Goal: Task Accomplishment & Management: Complete application form

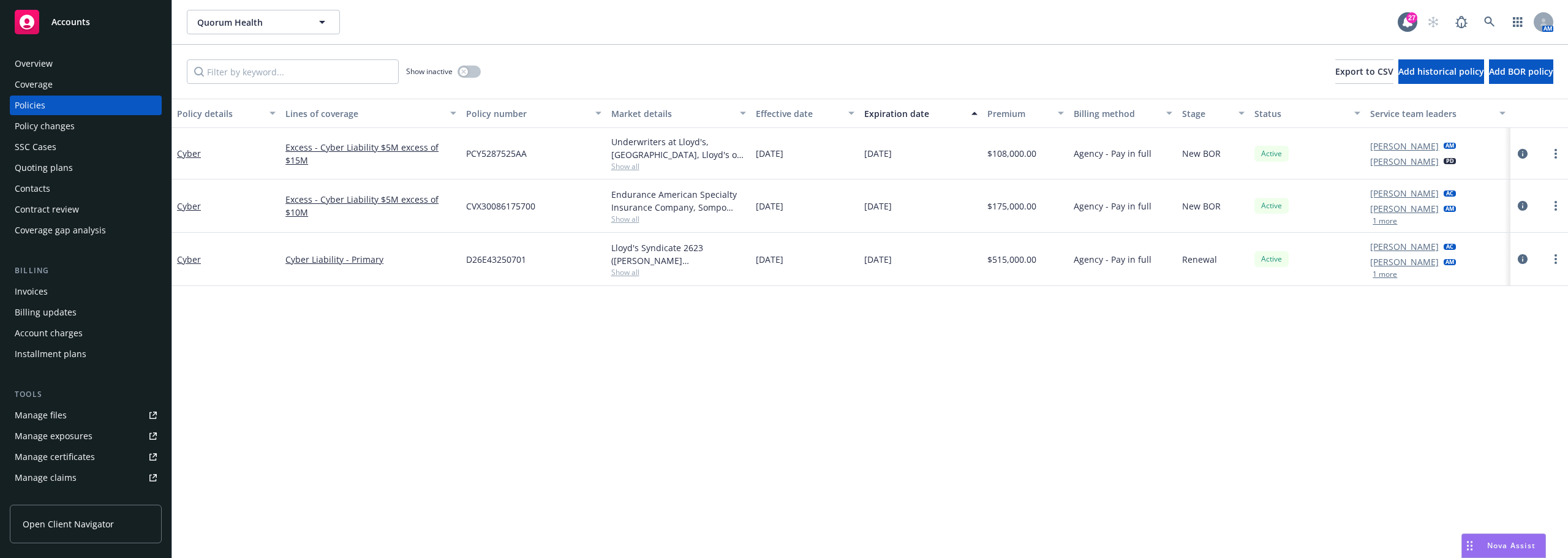
click at [224, 36] on div "Quorum Health Quorum Health 27 AM" at bounding box center [870, 22] width 1396 height 44
click at [223, 30] on button "Quorum Health" at bounding box center [263, 22] width 153 height 25
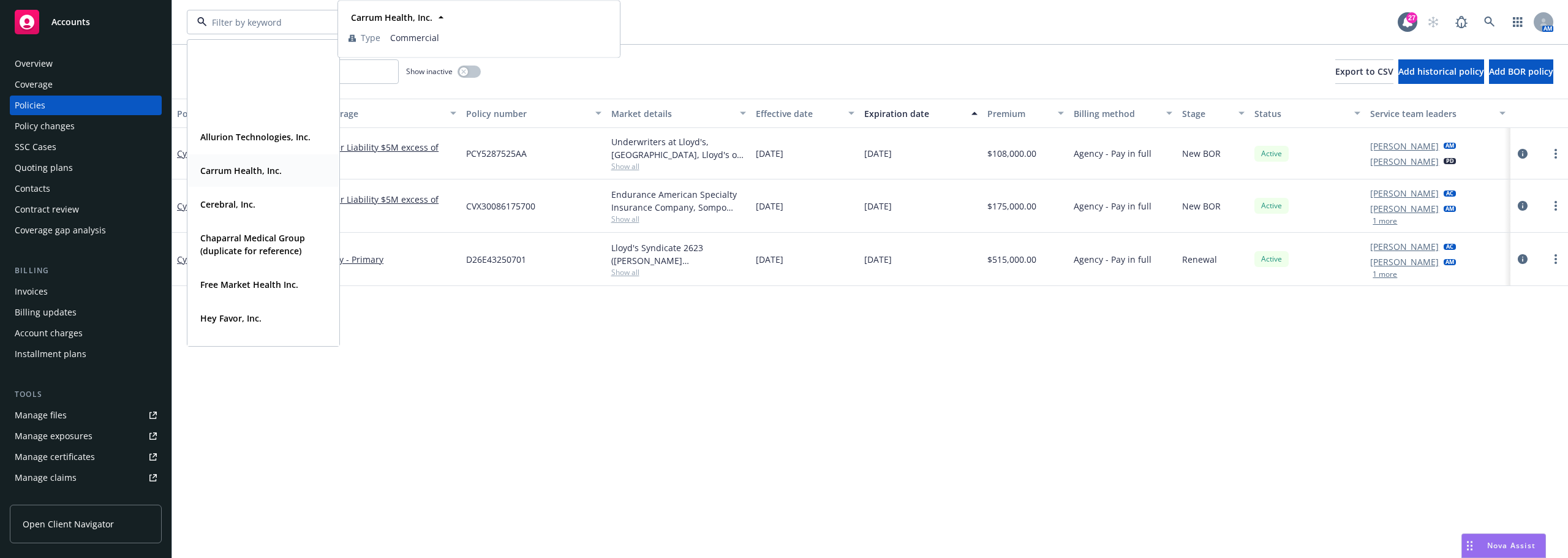
scroll to position [184, 0]
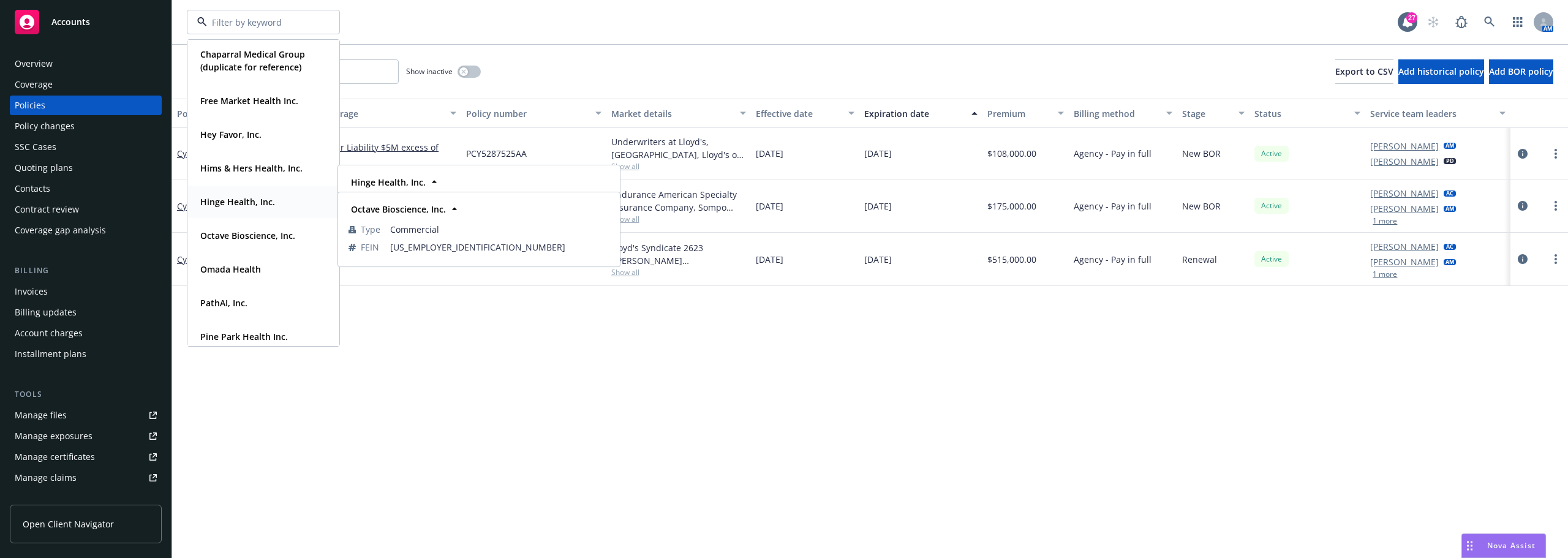
click at [223, 211] on div "Hinge Health, Inc. Type Commercial FEIN 86-2227302" at bounding box center [262, 202] width 150 height 33
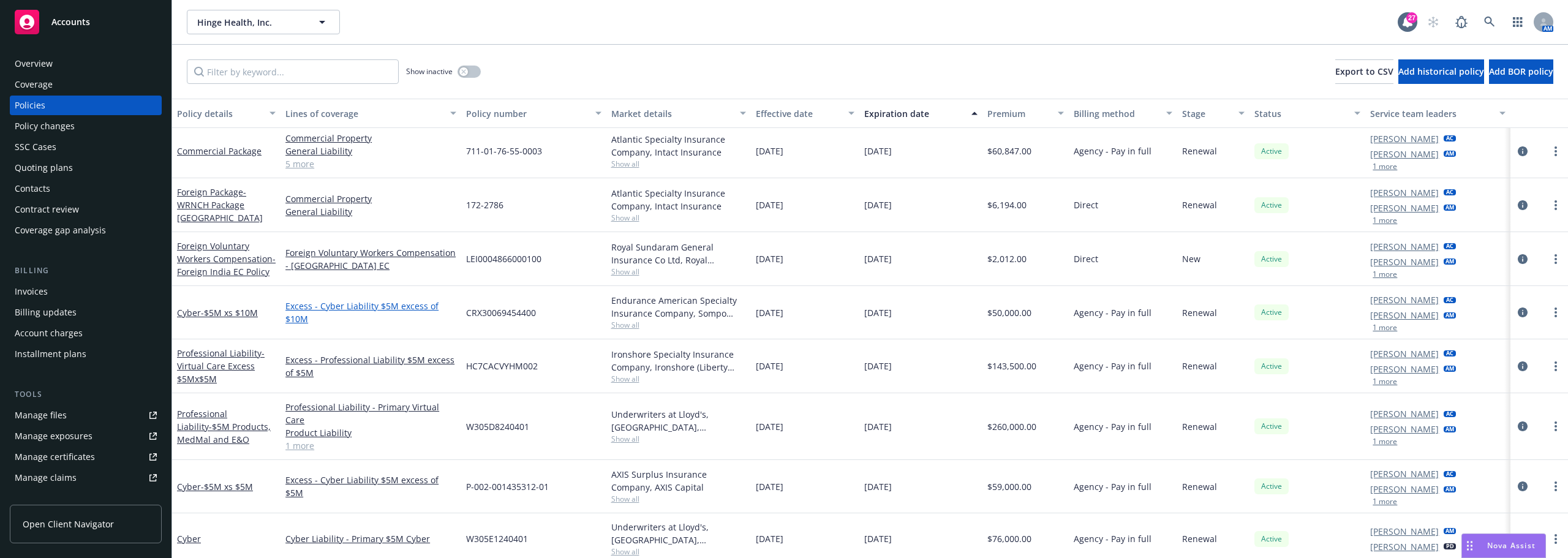
scroll to position [429, 0]
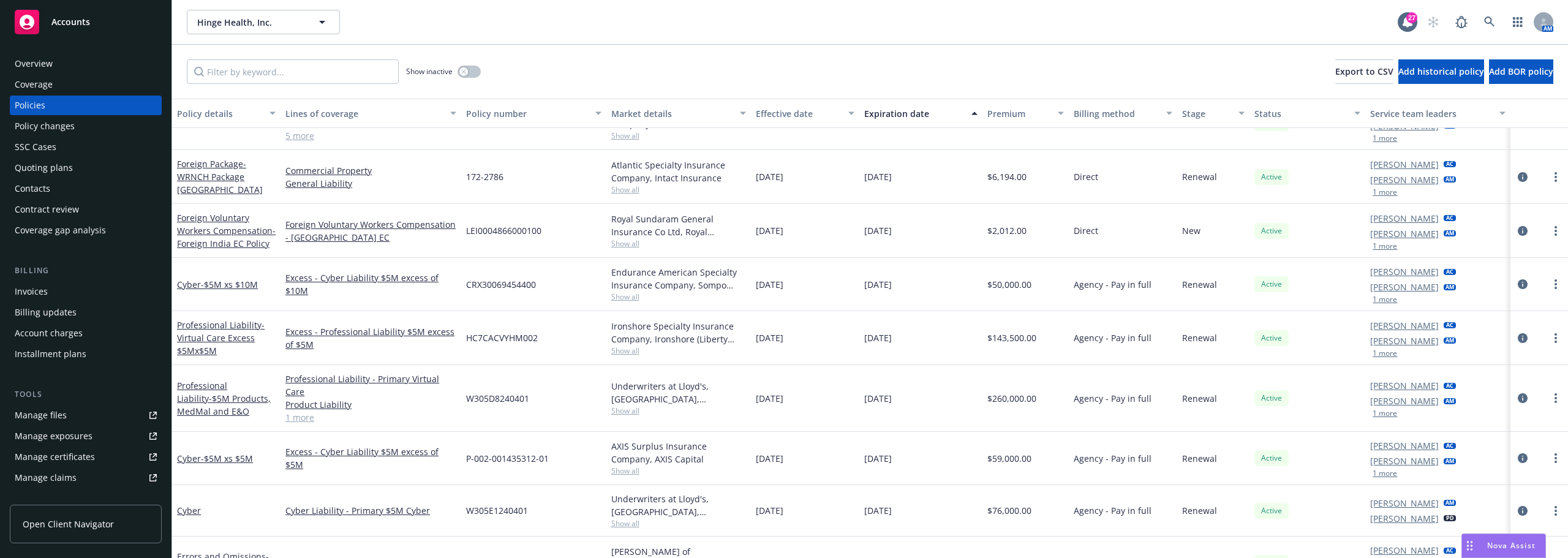
click at [74, 415] on link "Manage files" at bounding box center [86, 415] width 152 height 20
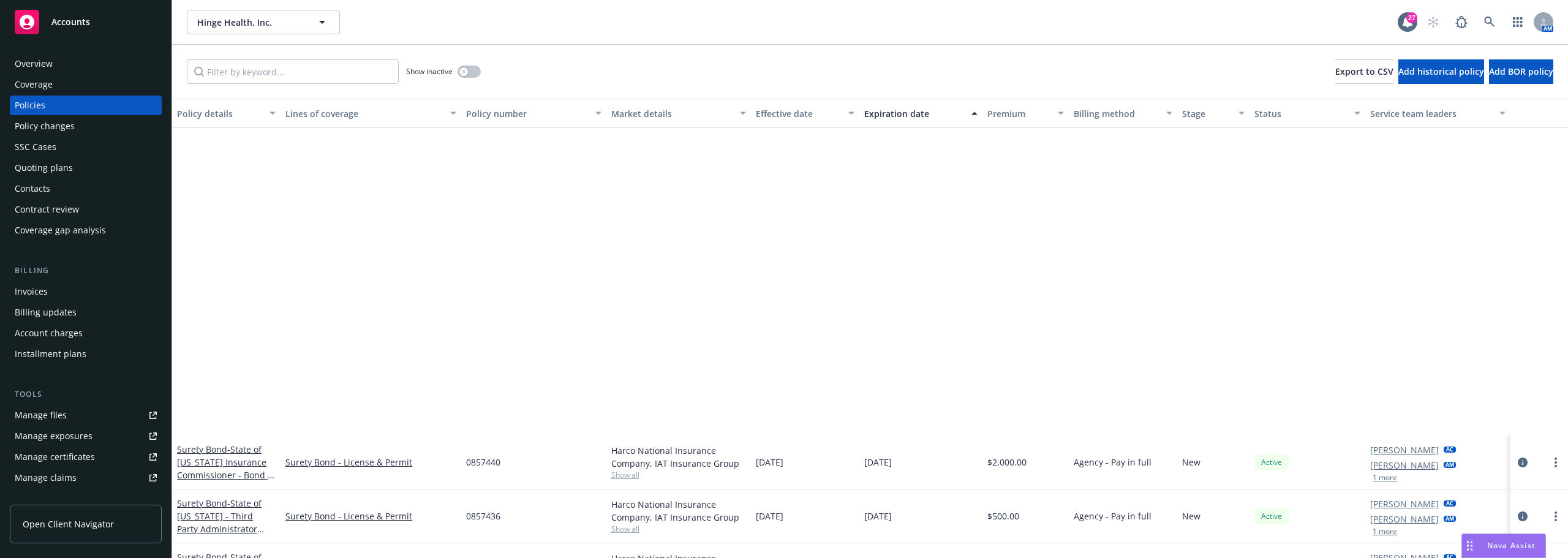
scroll to position [1835, 0]
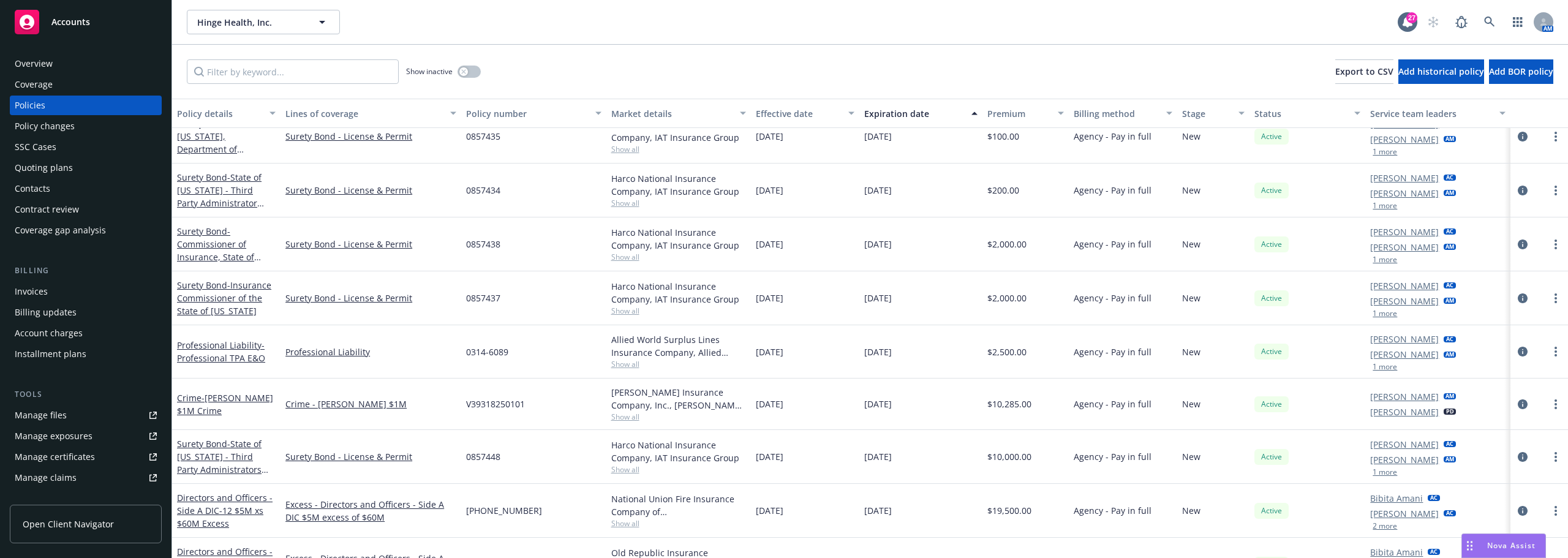
click at [280, 341] on div "Professional Liability" at bounding box center [371, 351] width 180 height 54
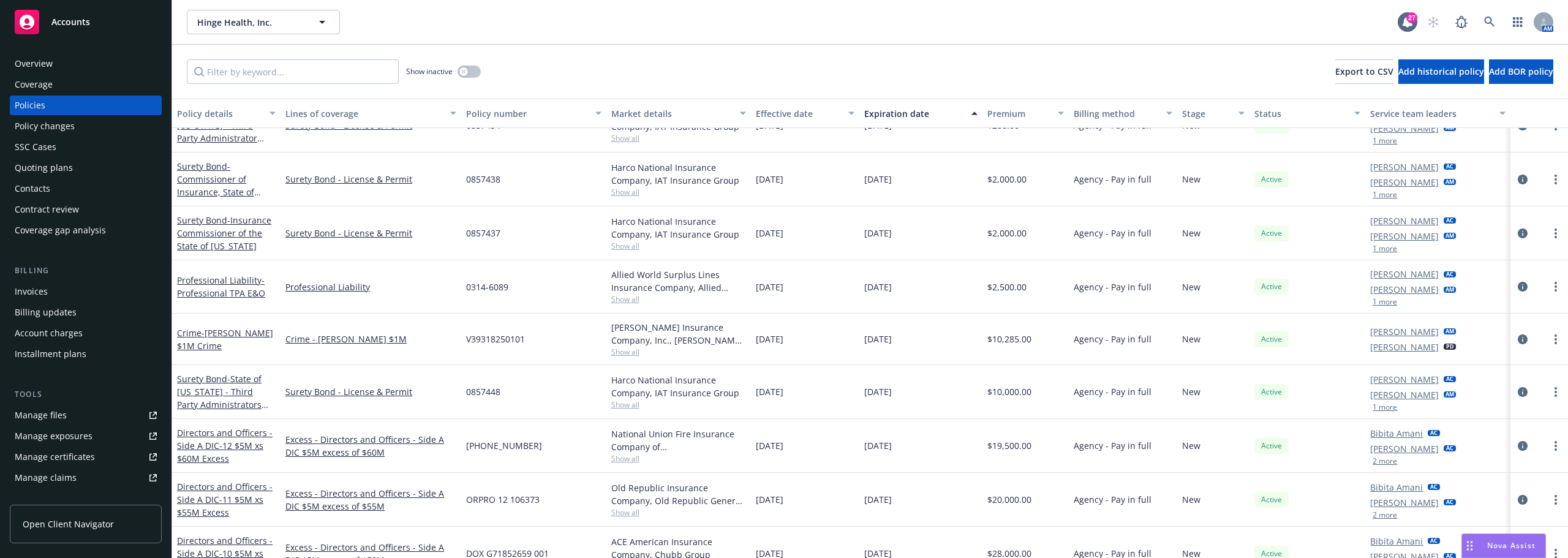
scroll to position [1896, 0]
click at [62, 161] on div "Quoting plans" at bounding box center [44, 167] width 58 height 20
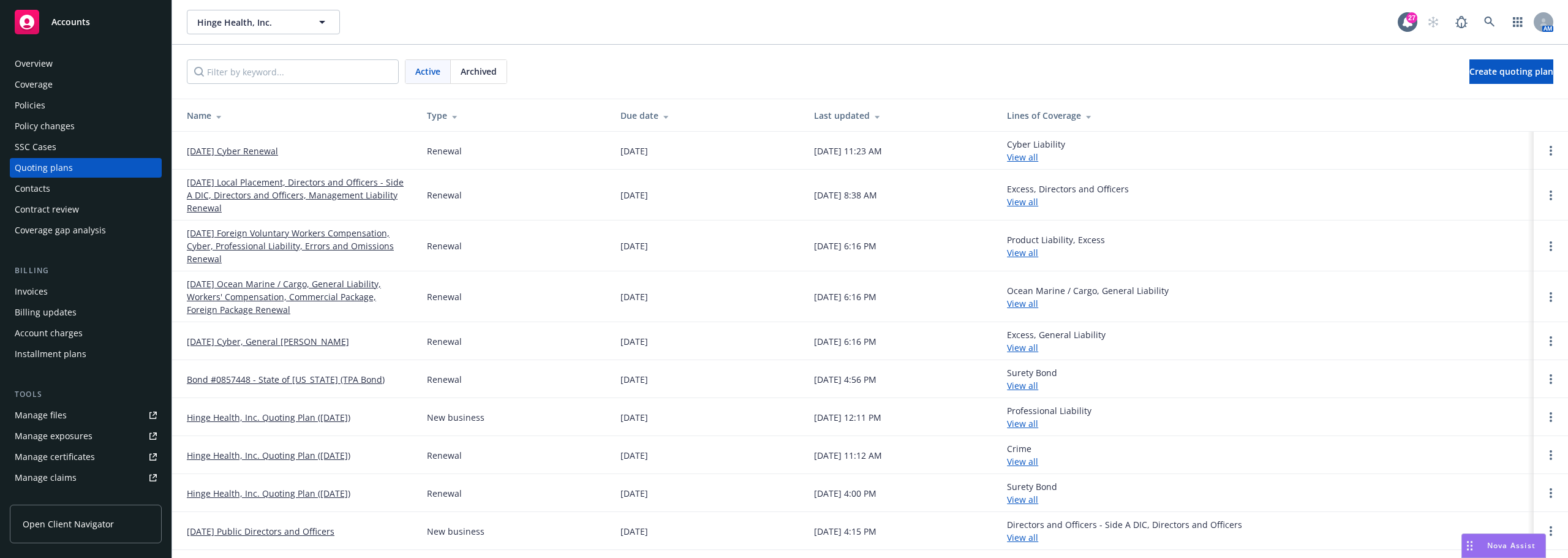
click at [254, 147] on link "09/30/25 Cyber Renewal" at bounding box center [232, 151] width 91 height 13
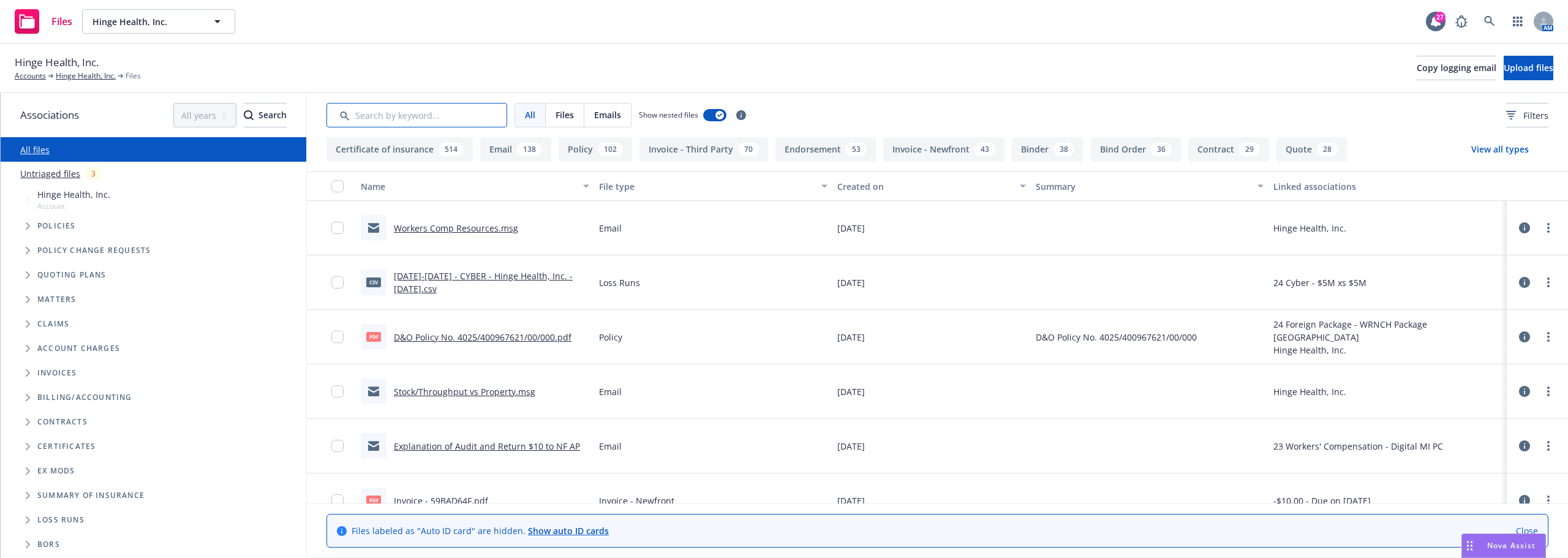
click at [472, 111] on input "Search by keyword..." at bounding box center [416, 115] width 180 height 25
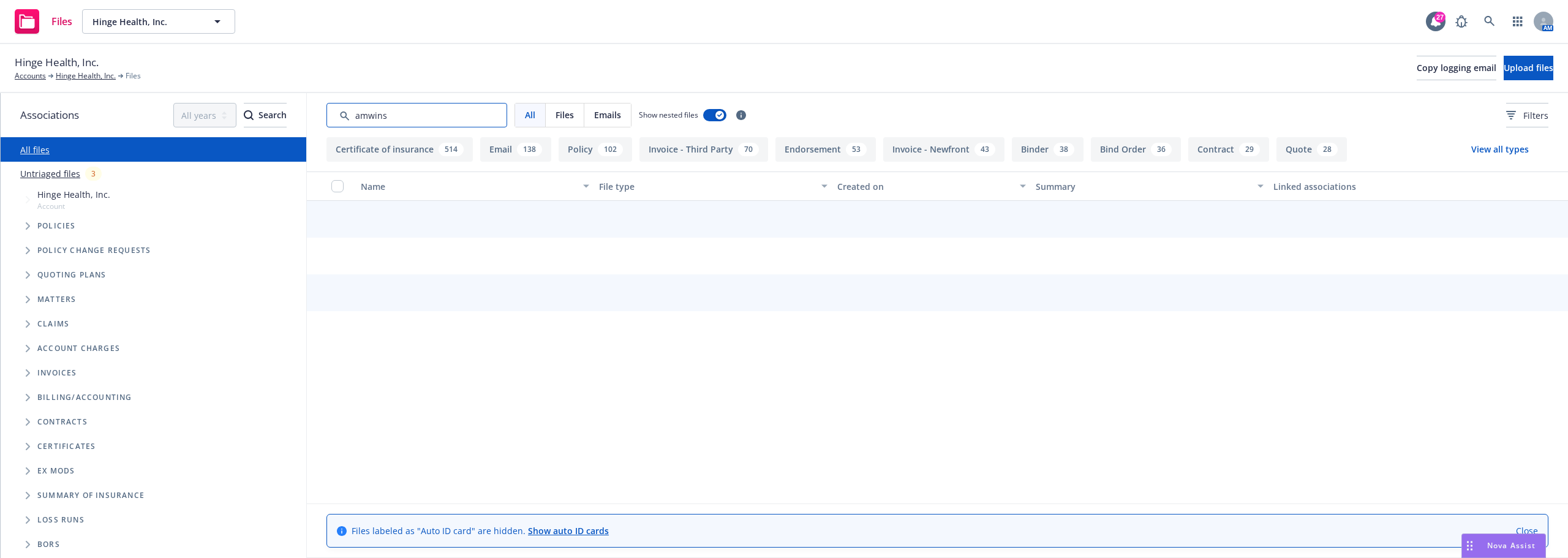
type input "amwins"
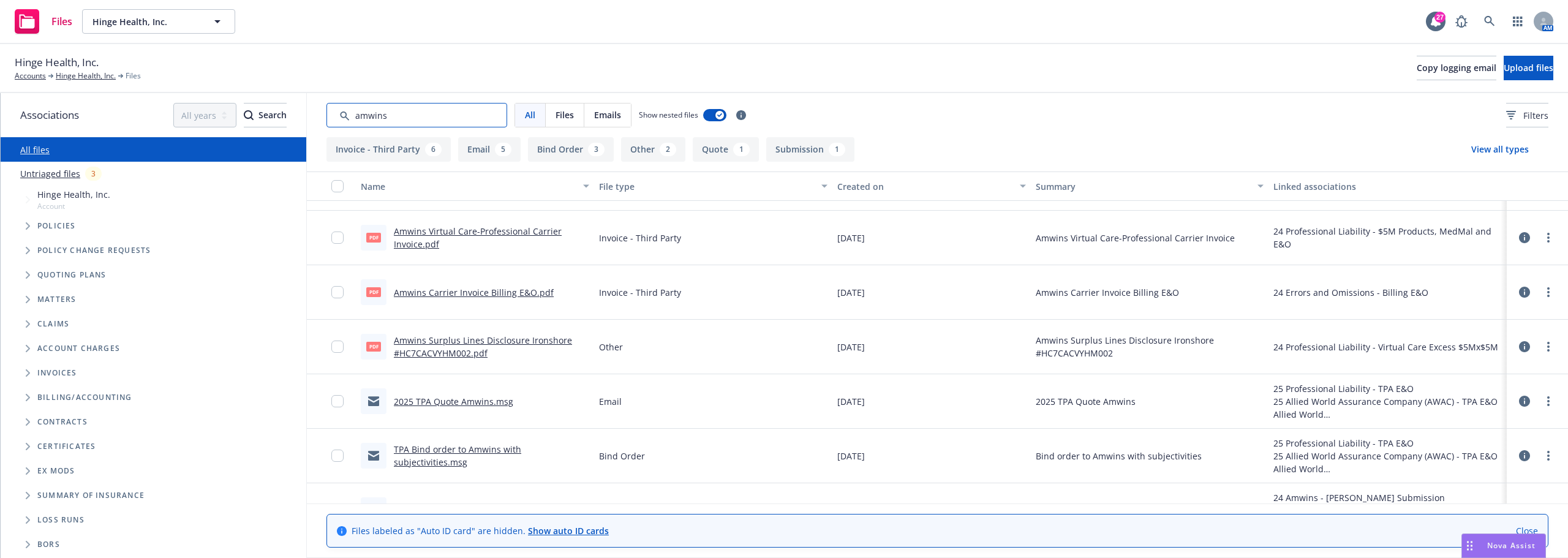
scroll to position [184, 0]
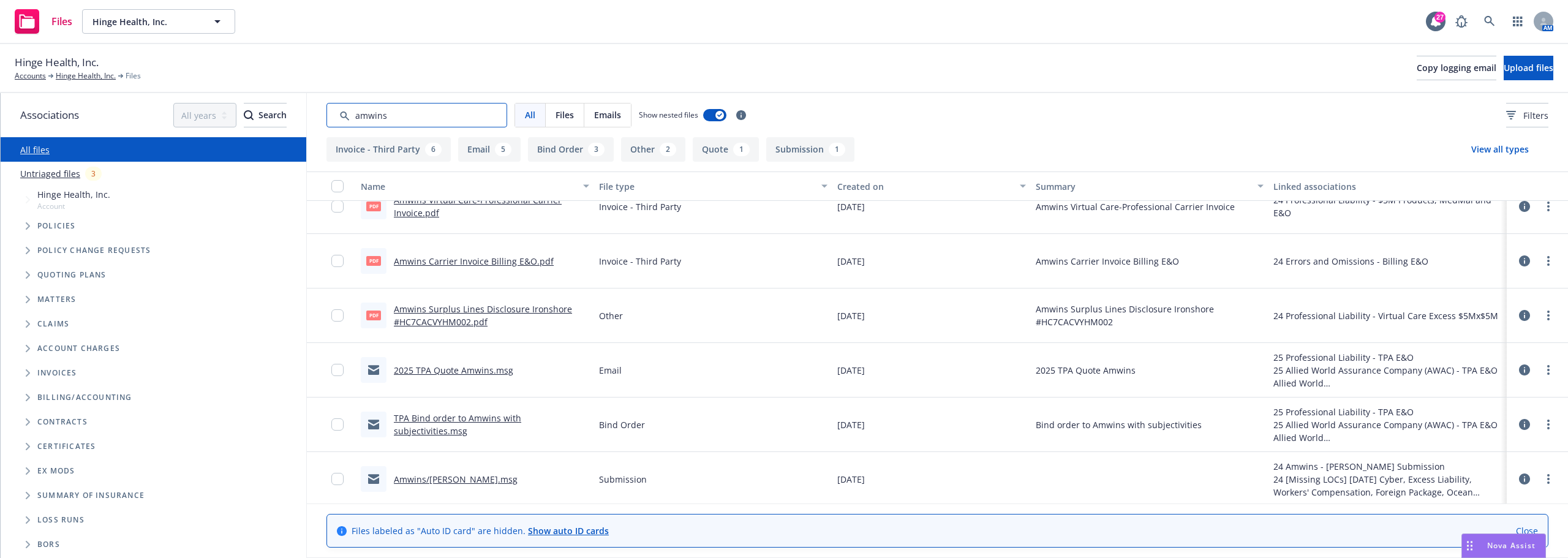
drag, startPoint x: 453, startPoint y: 117, endPoint x: 85, endPoint y: 119, distance: 368.0
click at [85, 119] on div "Associations All years 2027 2026 2025 2024 2023 2022 2021 2020 2019 2018 2017 2…" at bounding box center [784, 325] width 1567 height 464
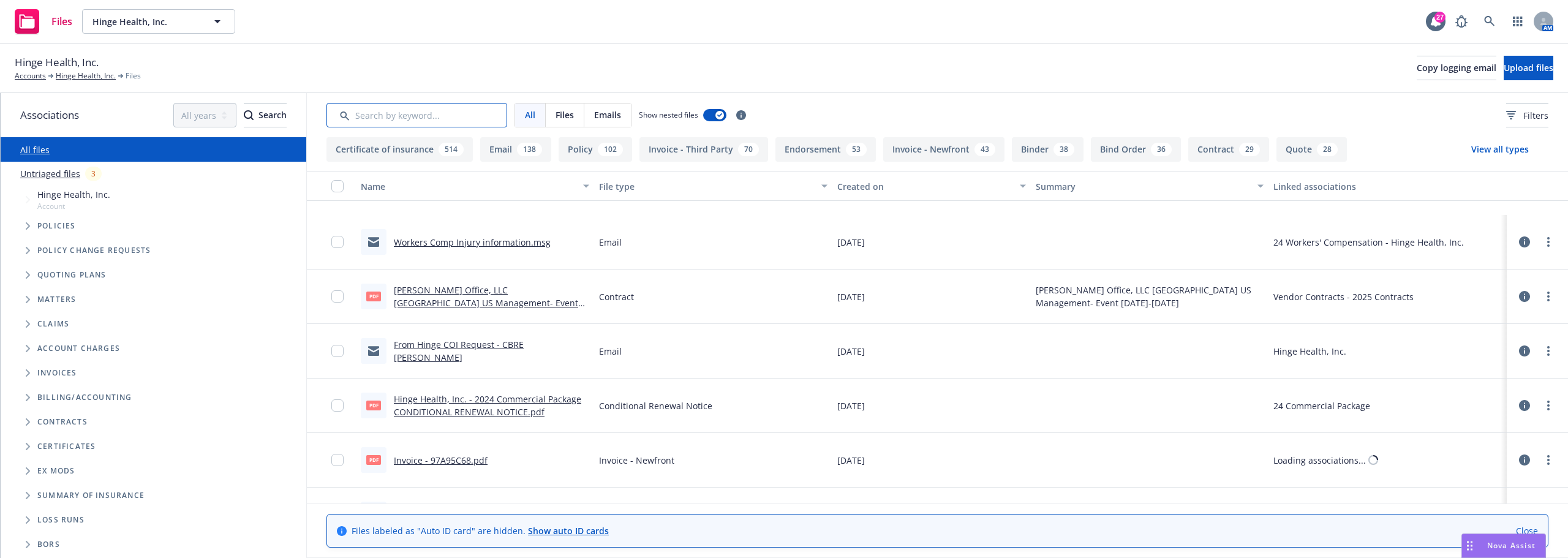
scroll to position [667, 0]
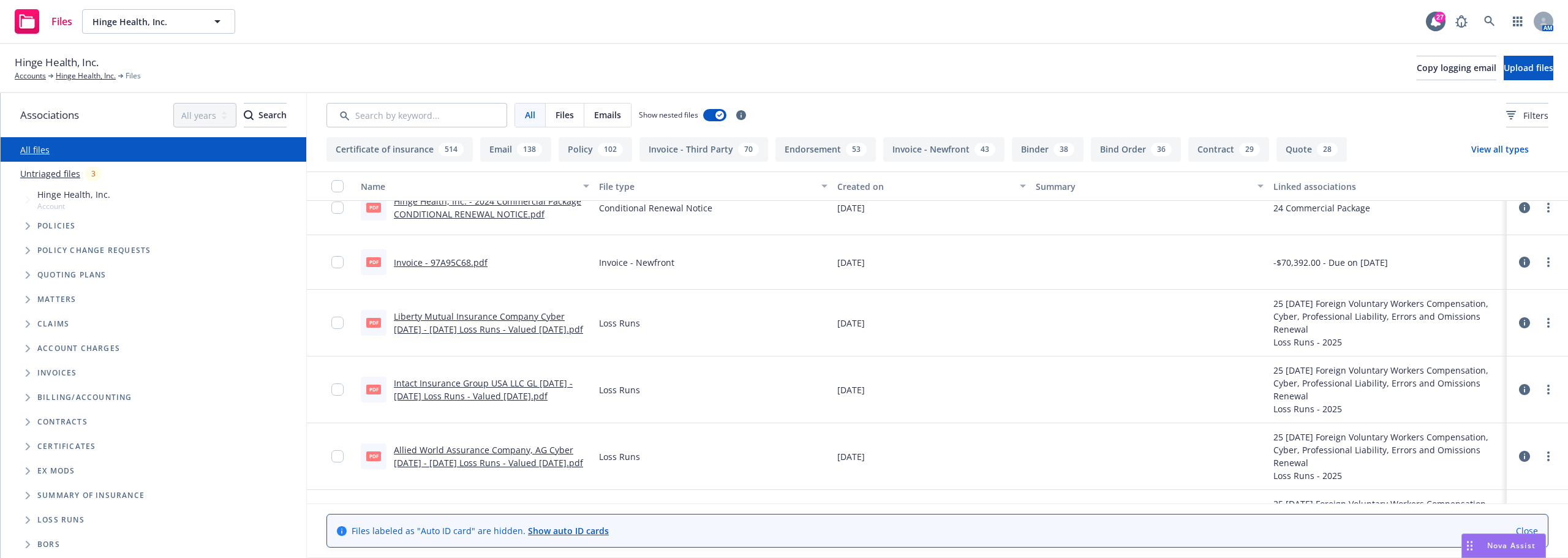
click at [585, 150] on button "Policy 102" at bounding box center [595, 149] width 74 height 25
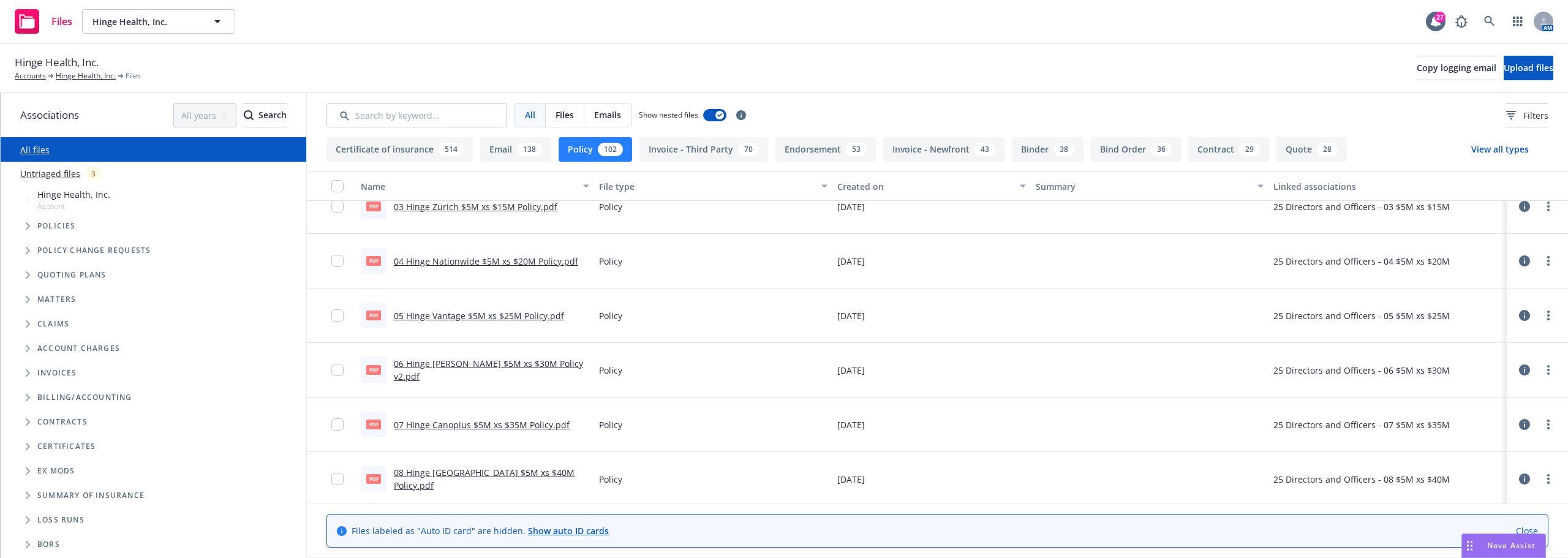
scroll to position [0, 0]
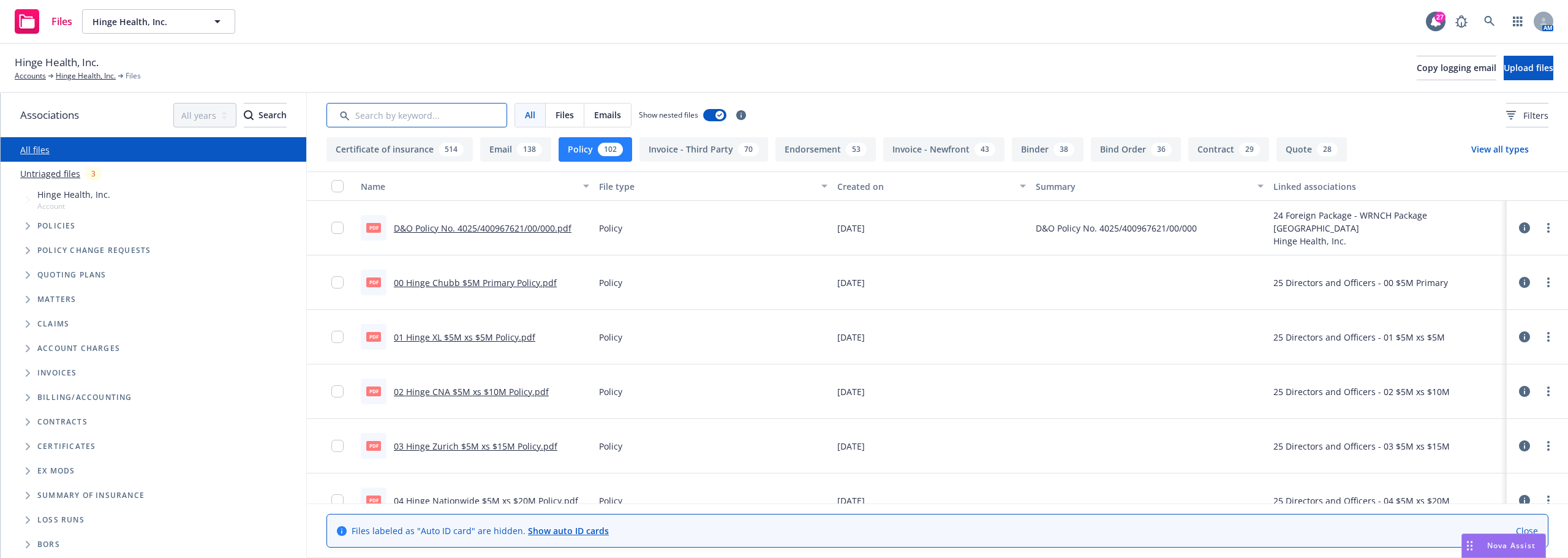
click at [427, 122] on input "Search by keyword..." at bounding box center [416, 115] width 180 height 25
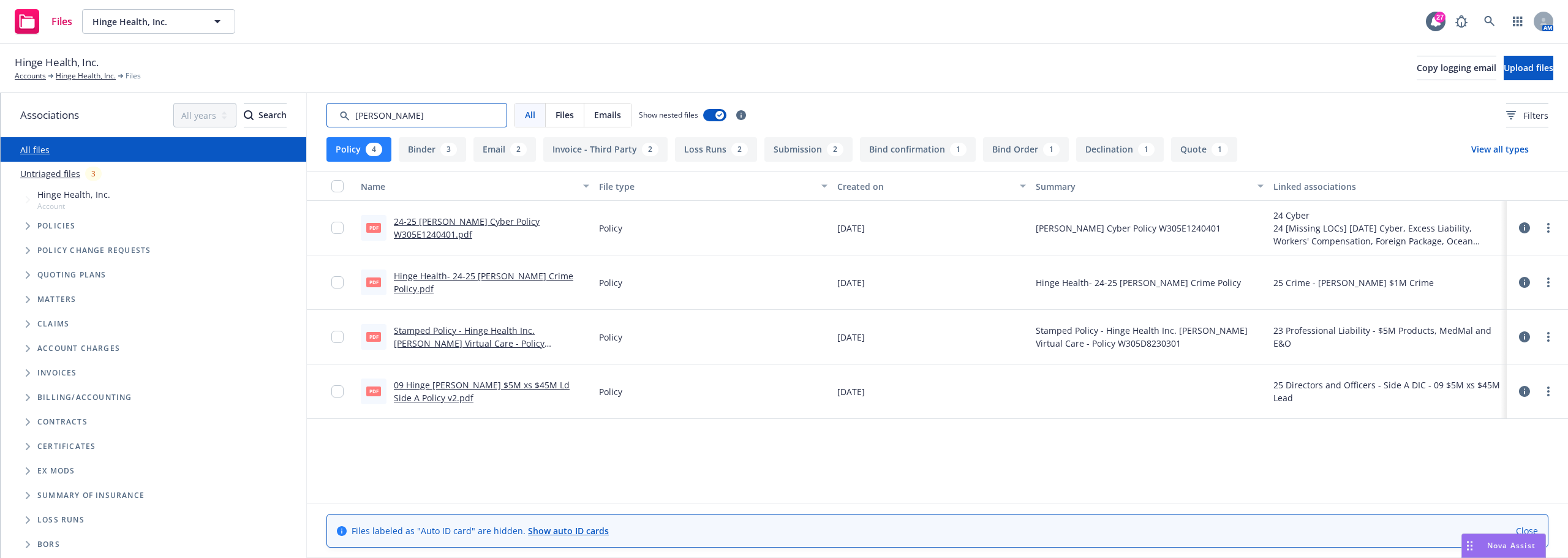
type input "Beazley"
click at [498, 223] on link "24-25 Beazley Cyber Policy W305E1240401.pdf" at bounding box center [466, 228] width 146 height 25
click at [79, 75] on link "Hinge Health, Inc." at bounding box center [86, 76] width 60 height 11
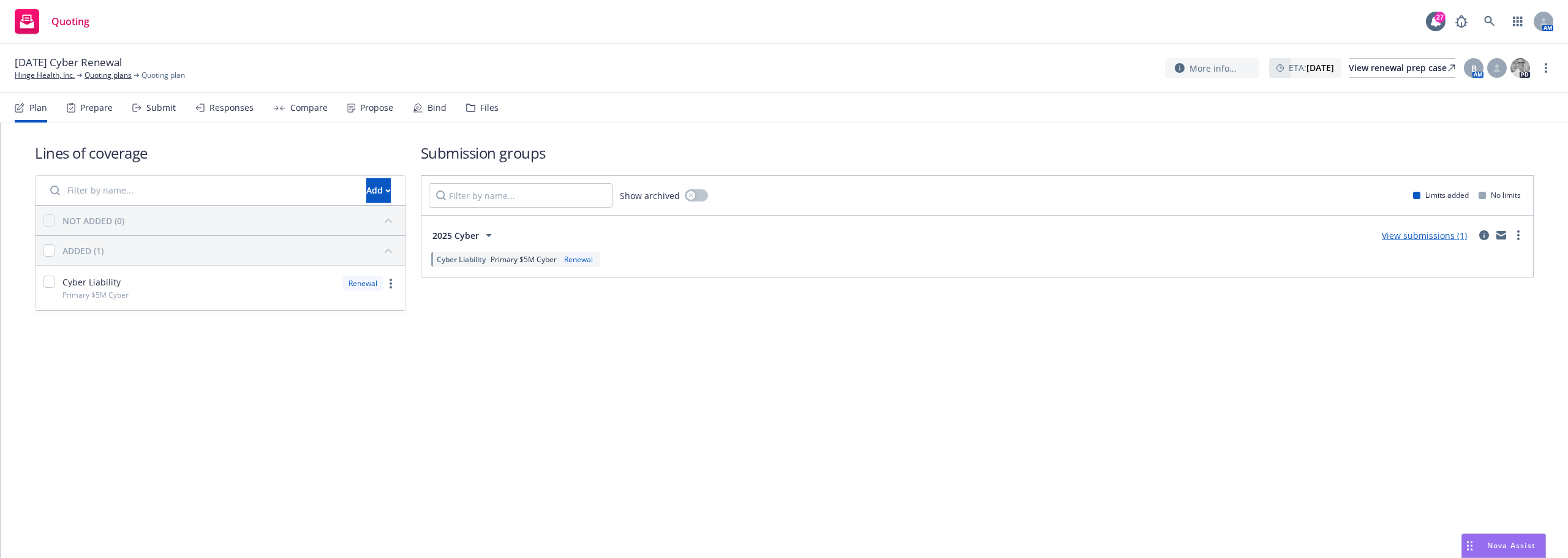
click at [1431, 237] on link "View submissions (1)" at bounding box center [1423, 235] width 85 height 12
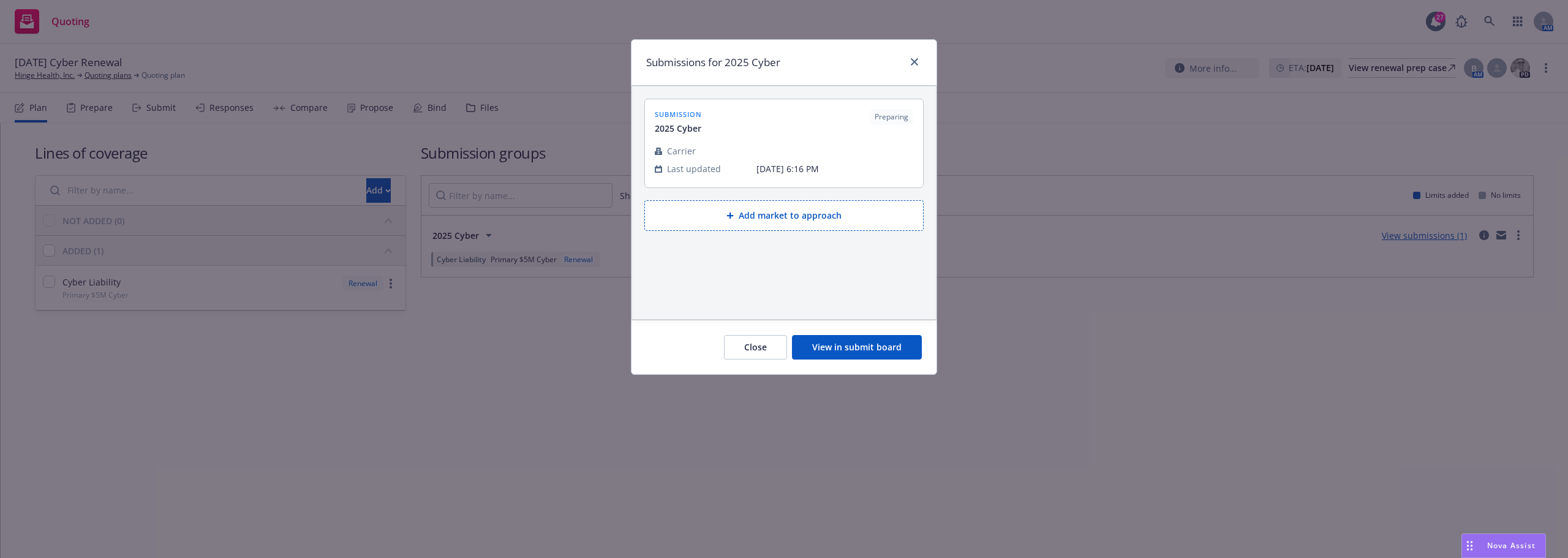
click at [839, 349] on button "View in submit board" at bounding box center [857, 347] width 130 height 25
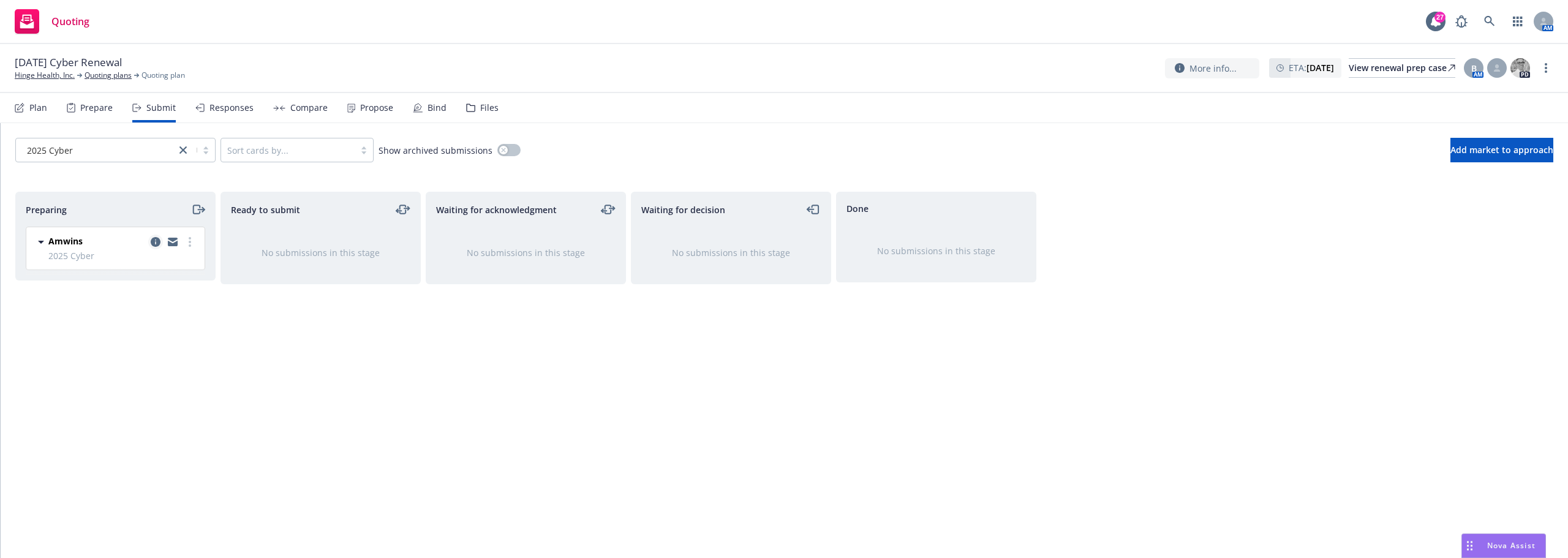
click at [151, 243] on icon "copy logging email" at bounding box center [155, 241] width 10 height 10
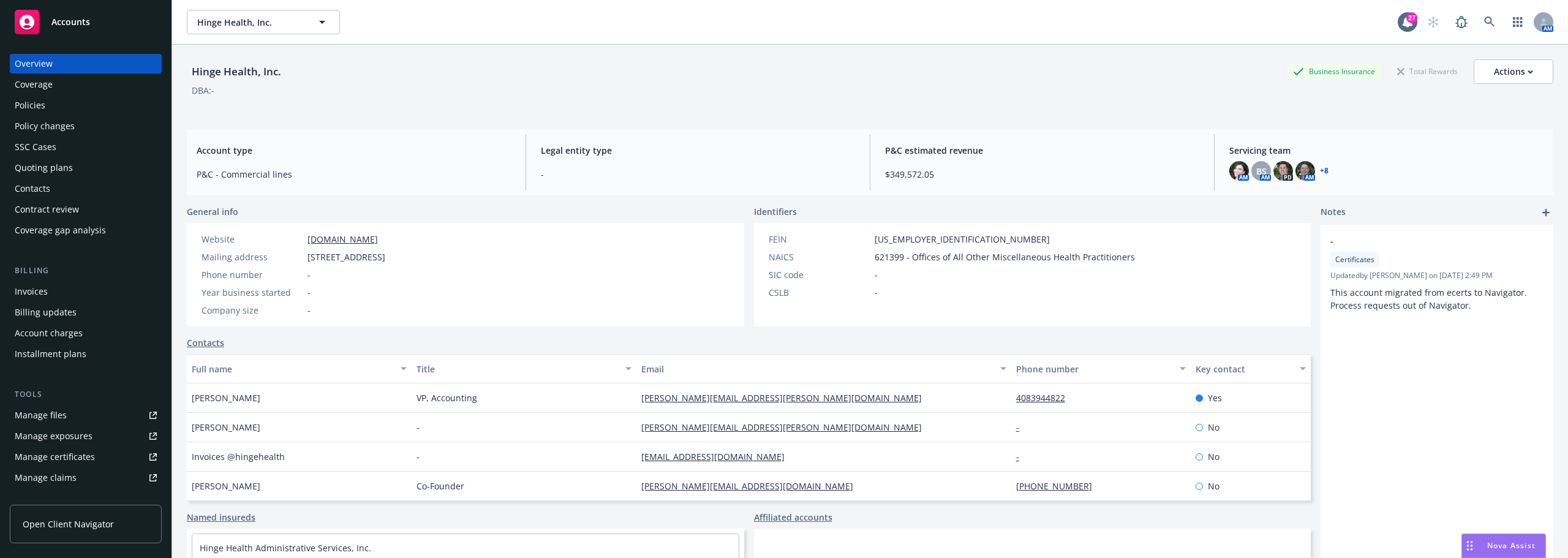
click at [95, 96] on div "Policies" at bounding box center [86, 106] width 142 height 20
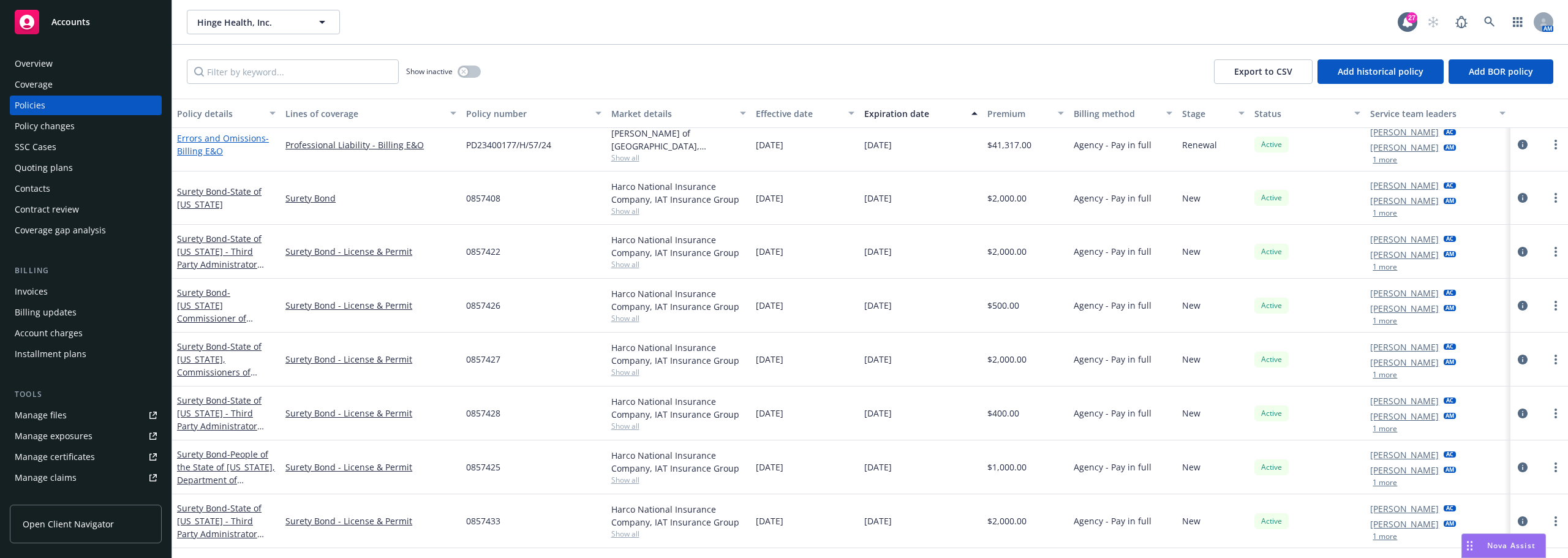
scroll to position [735, 0]
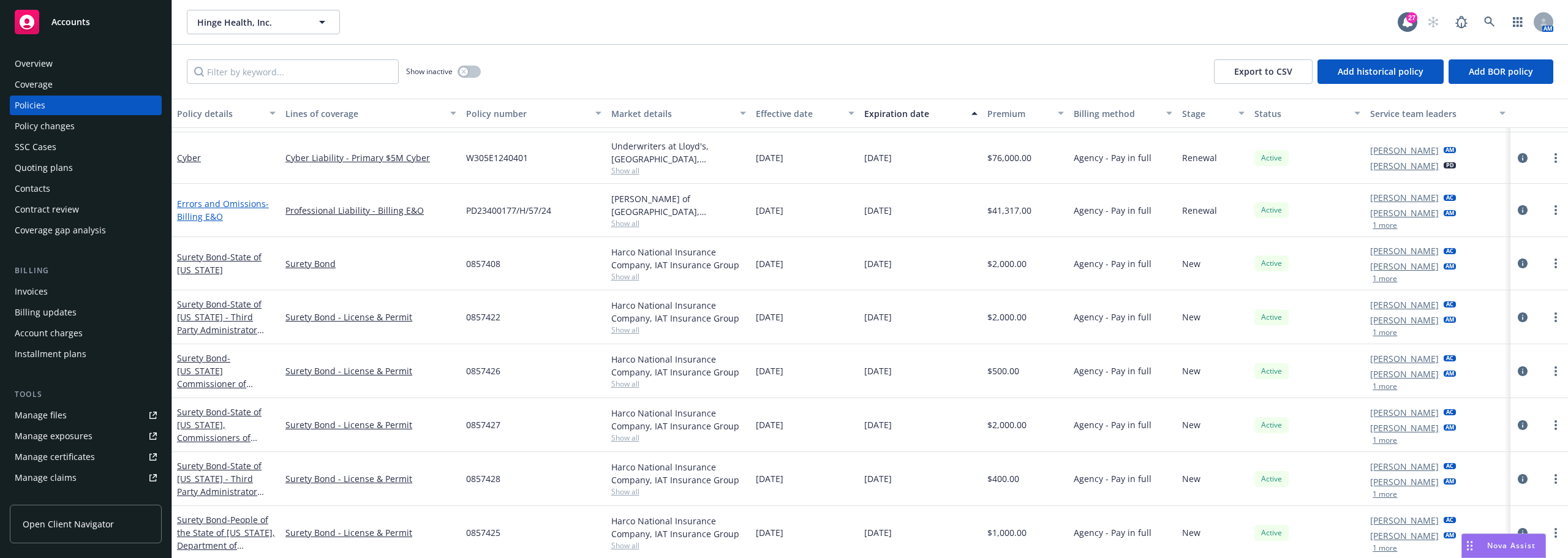
click at [204, 207] on link "Errors and Omissions - Billing E&O" at bounding box center [222, 209] width 92 height 25
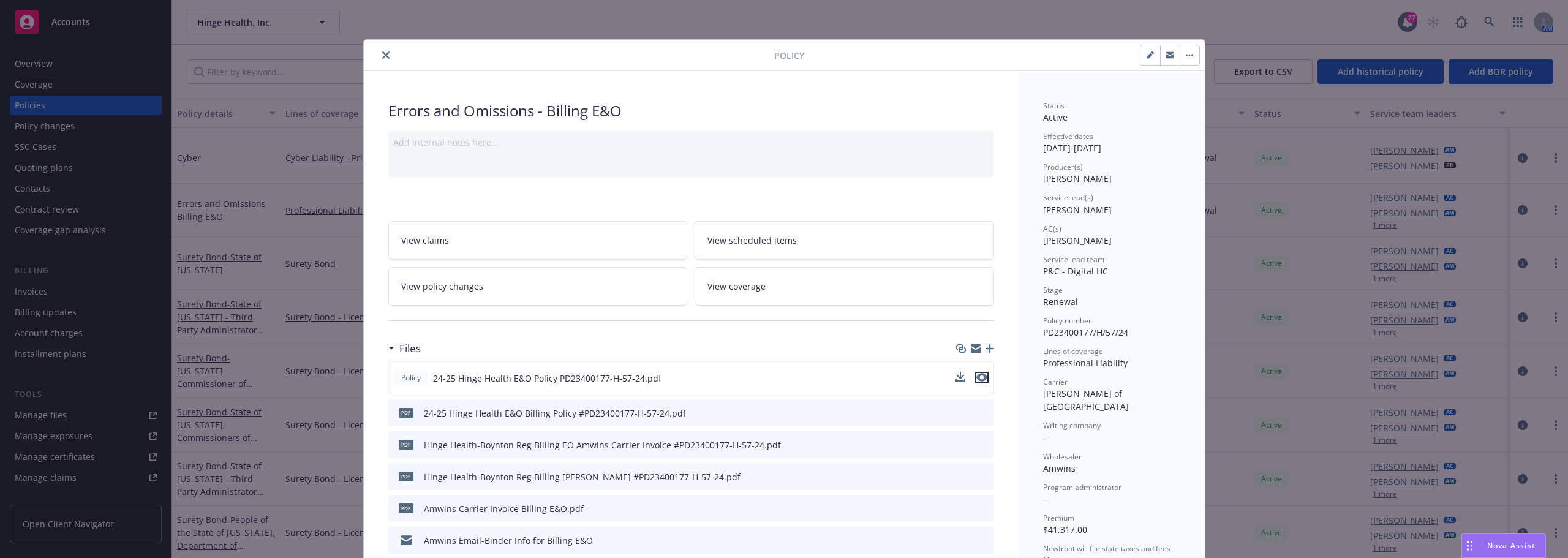
click at [978, 380] on icon "preview file" at bounding box center [982, 377] width 11 height 8
click at [382, 56] on icon "close" at bounding box center [386, 55] width 7 height 7
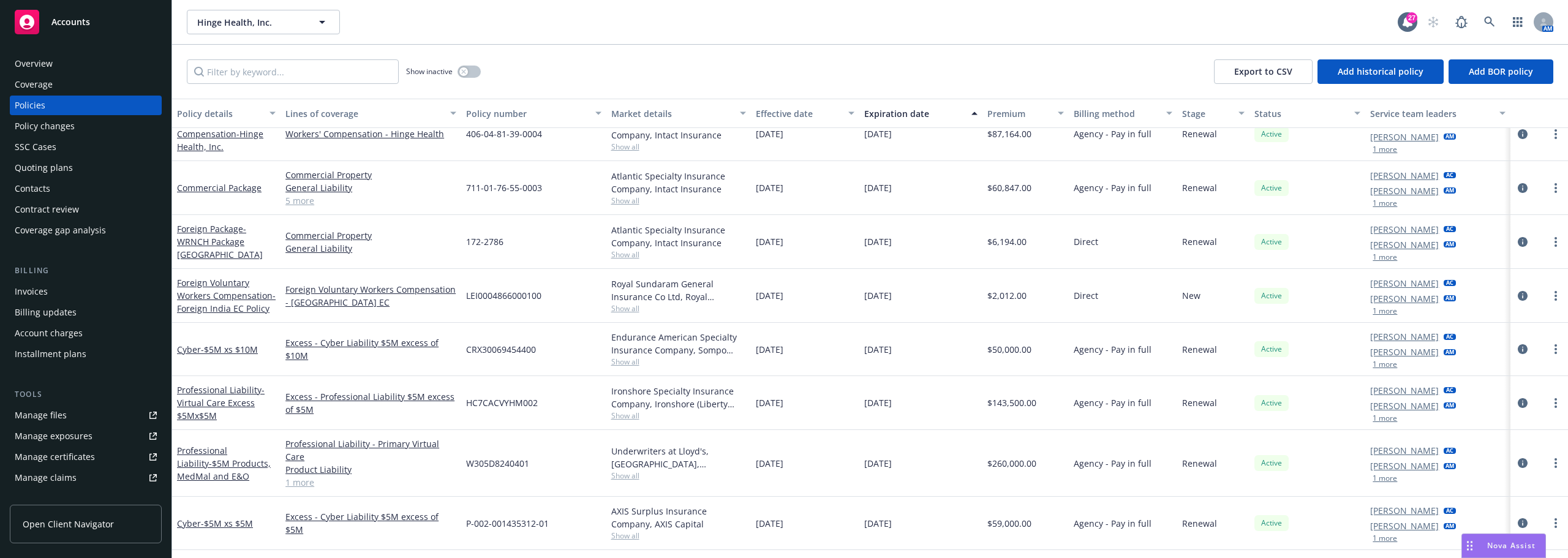
scroll to position [367, 0]
click at [230, 445] on link "Professional Liability - $5M Products, MedMal and E&O" at bounding box center [223, 463] width 94 height 37
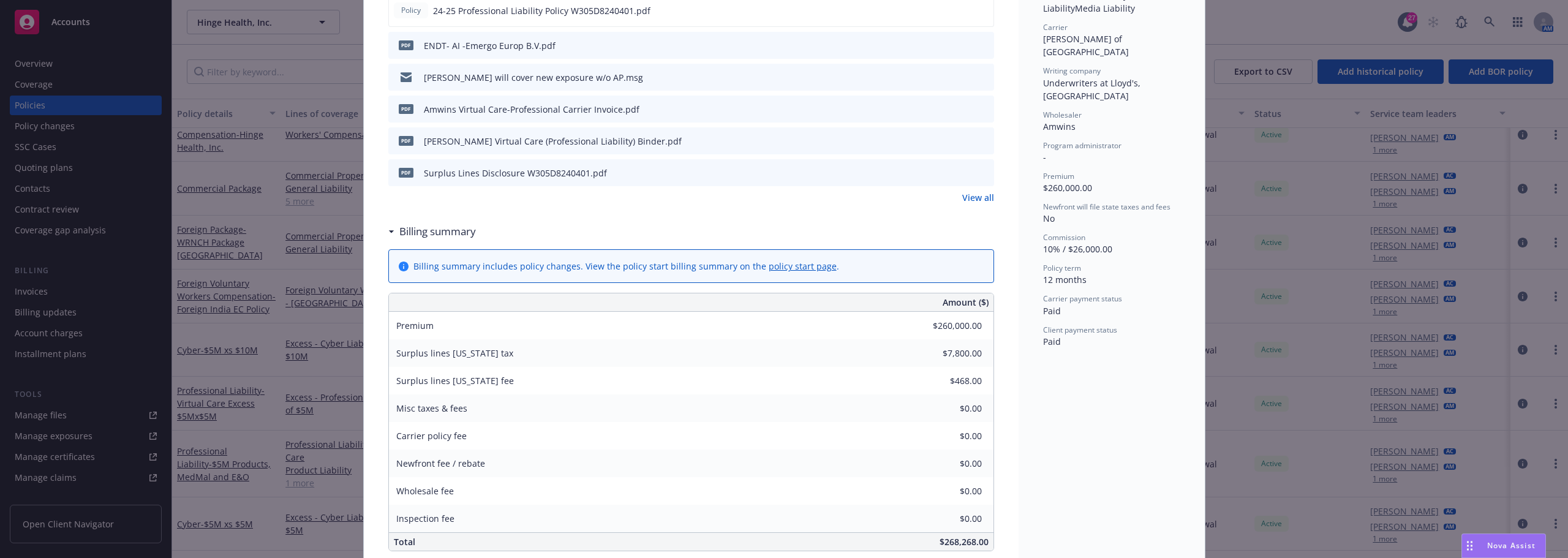
click at [998, 289] on div "Professional Liability - $5M Products, MedMal and E&O Add internal notes here..…" at bounding box center [690, 570] width 655 height 1731
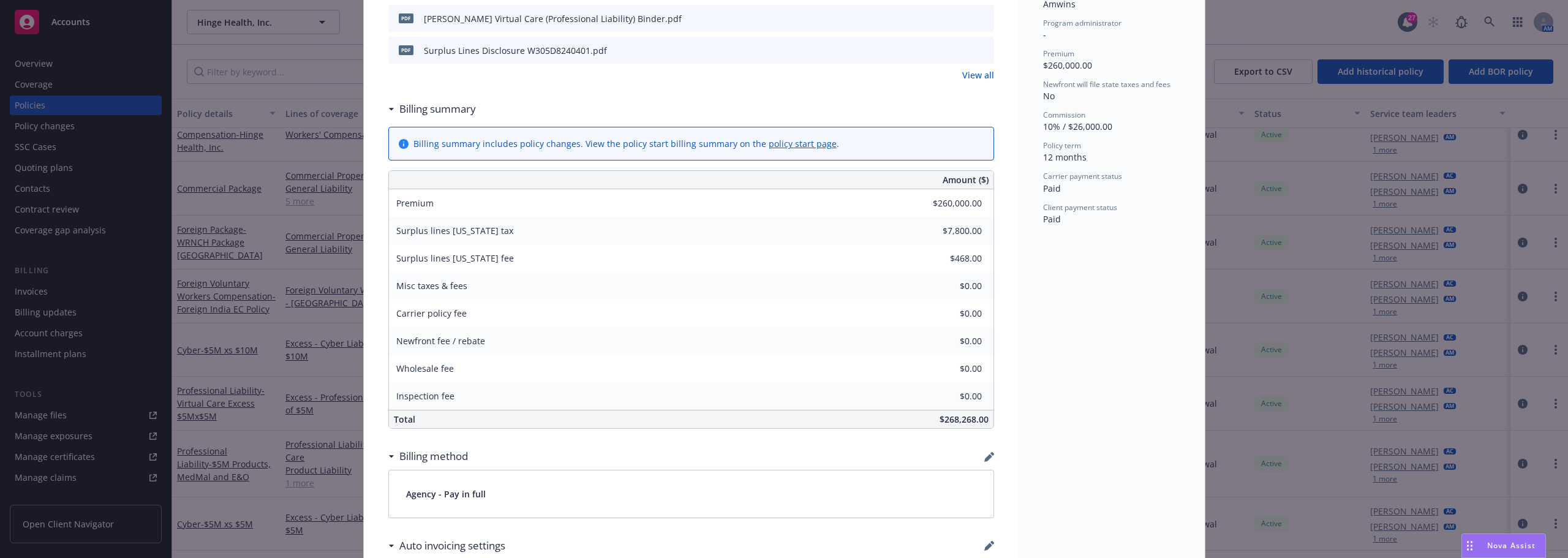
scroll to position [551, 0]
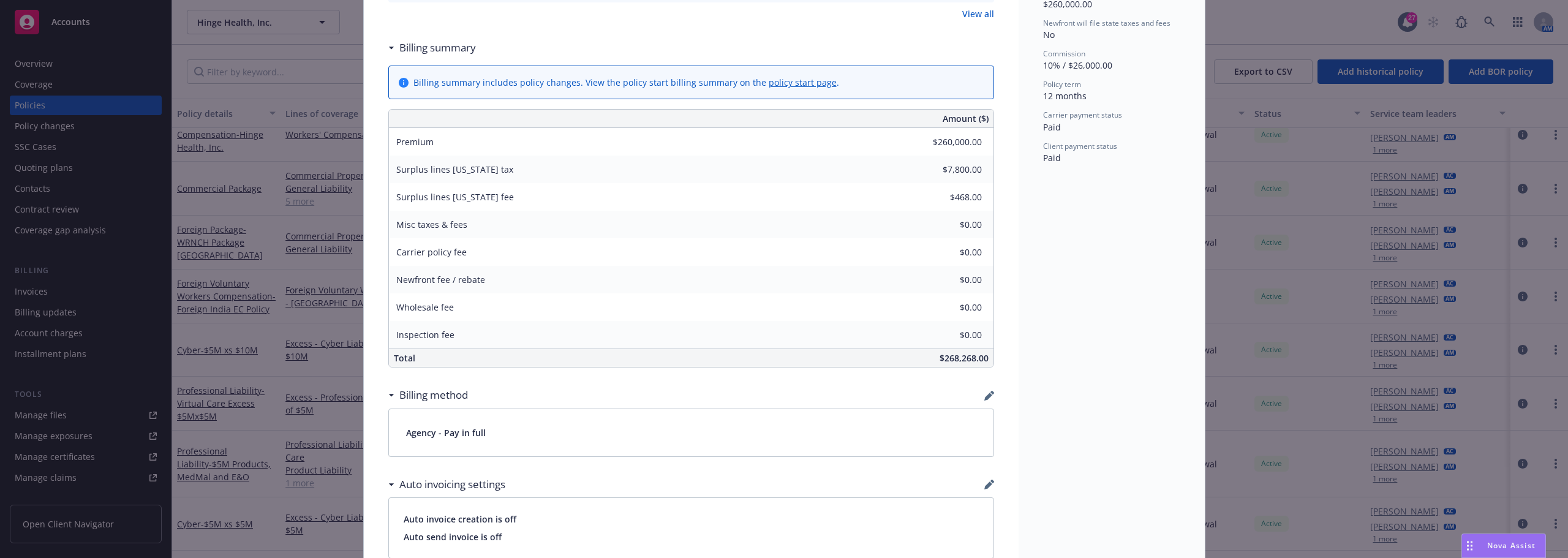
click at [999, 285] on div "Professional Liability - $5M Products, MedMal and E&O Add internal notes here..…" at bounding box center [690, 386] width 655 height 1731
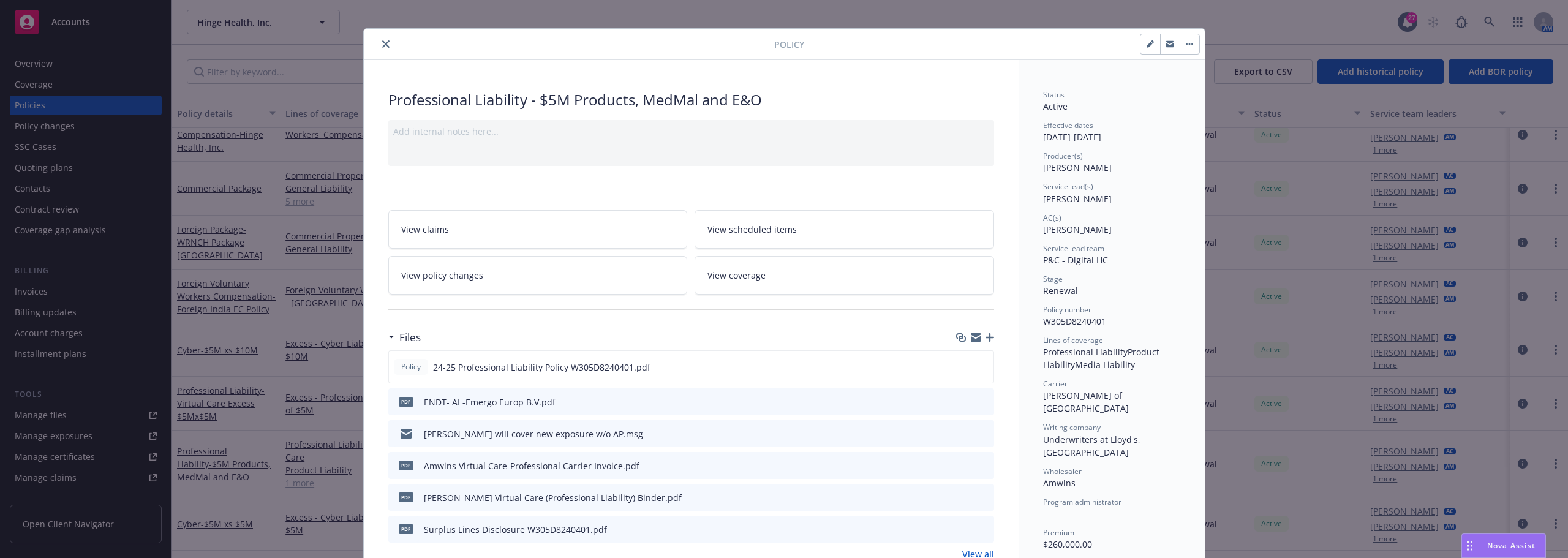
scroll to position [0, 0]
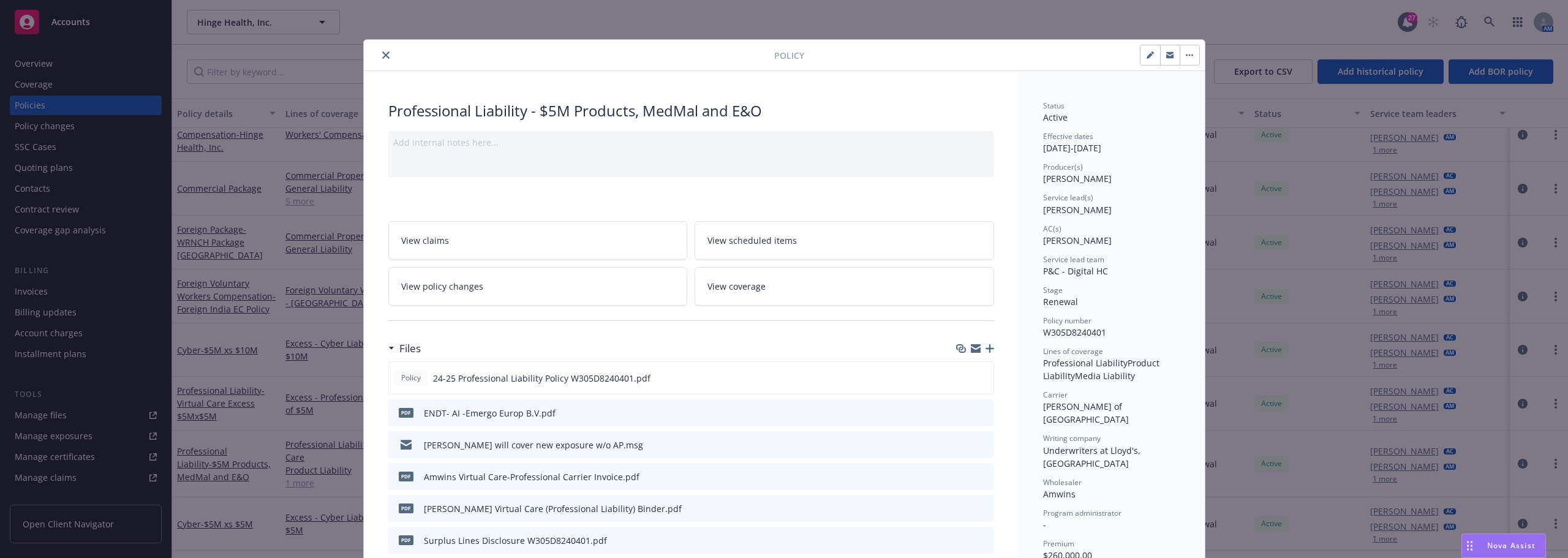
click at [47, 299] on div "Policy Professional Liability - $5M Products, MedMal and E&O Add internal notes…" at bounding box center [784, 279] width 1568 height 558
click at [387, 55] on button "close" at bounding box center [386, 55] width 15 height 15
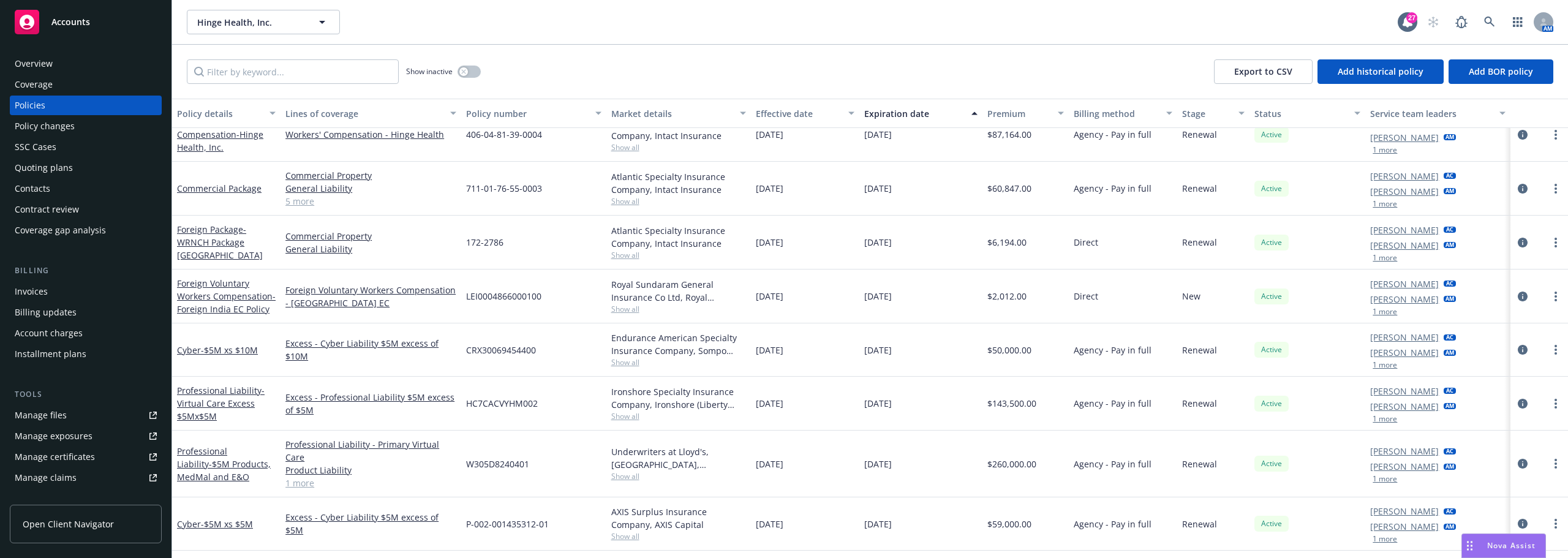
drag, startPoint x: 206, startPoint y: 3, endPoint x: 214, endPoint y: 33, distance: 31.0
click at [205, 5] on div "Hinge Health, Inc. Hinge Health, Inc. 27 AM" at bounding box center [870, 22] width 1396 height 44
click at [214, 33] on button "Hinge Health, Inc." at bounding box center [263, 22] width 153 height 25
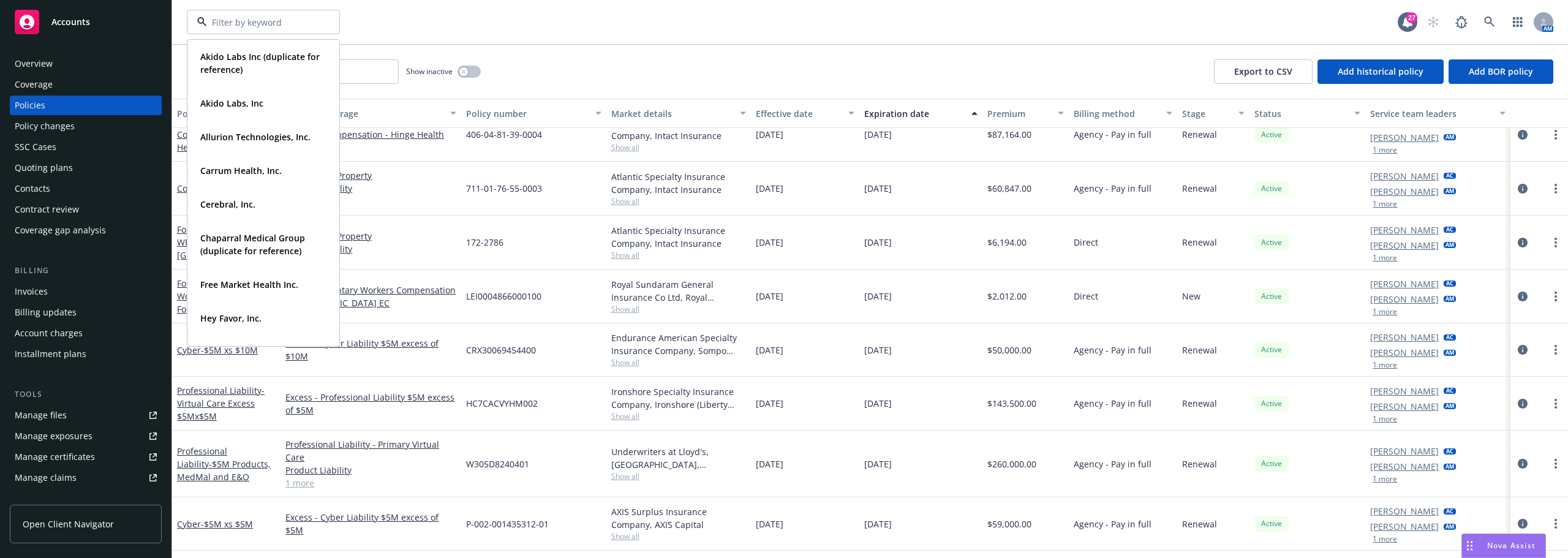
click at [425, 22] on div "Akido Labs Inc (duplicate for reference) Type Commercial FEIN 46-5238441" at bounding box center [479, 58] width 280 height 73
click at [575, 4] on div "Akido Labs Inc (duplicate for reference) Type Commercial FEIN 46-5238441 Akido …" at bounding box center [870, 22] width 1396 height 44
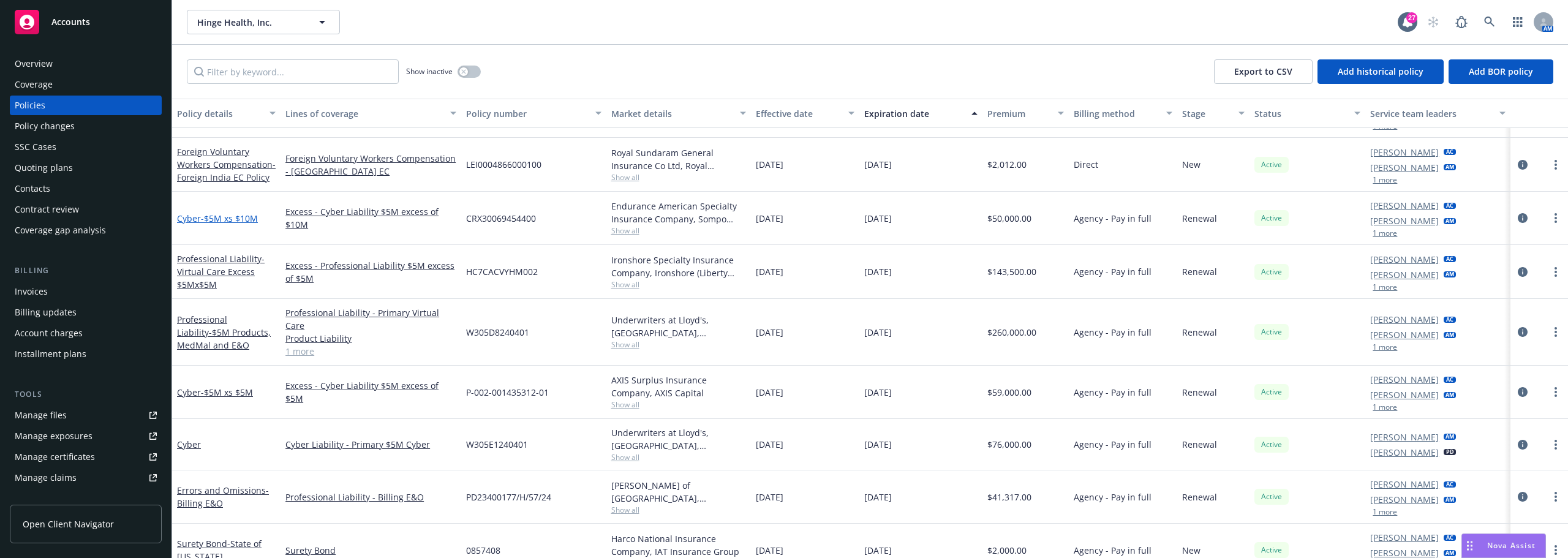
scroll to position [429, 0]
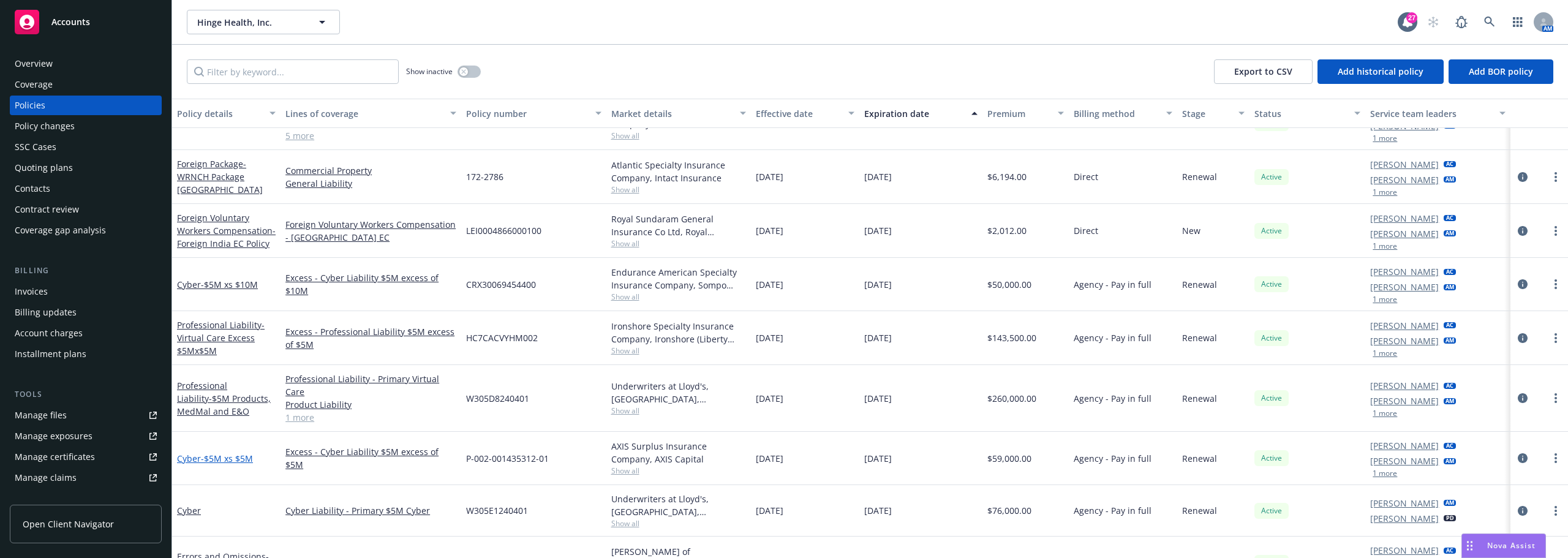
click at [242, 452] on span "- $5M xs $5M" at bounding box center [227, 458] width 52 height 12
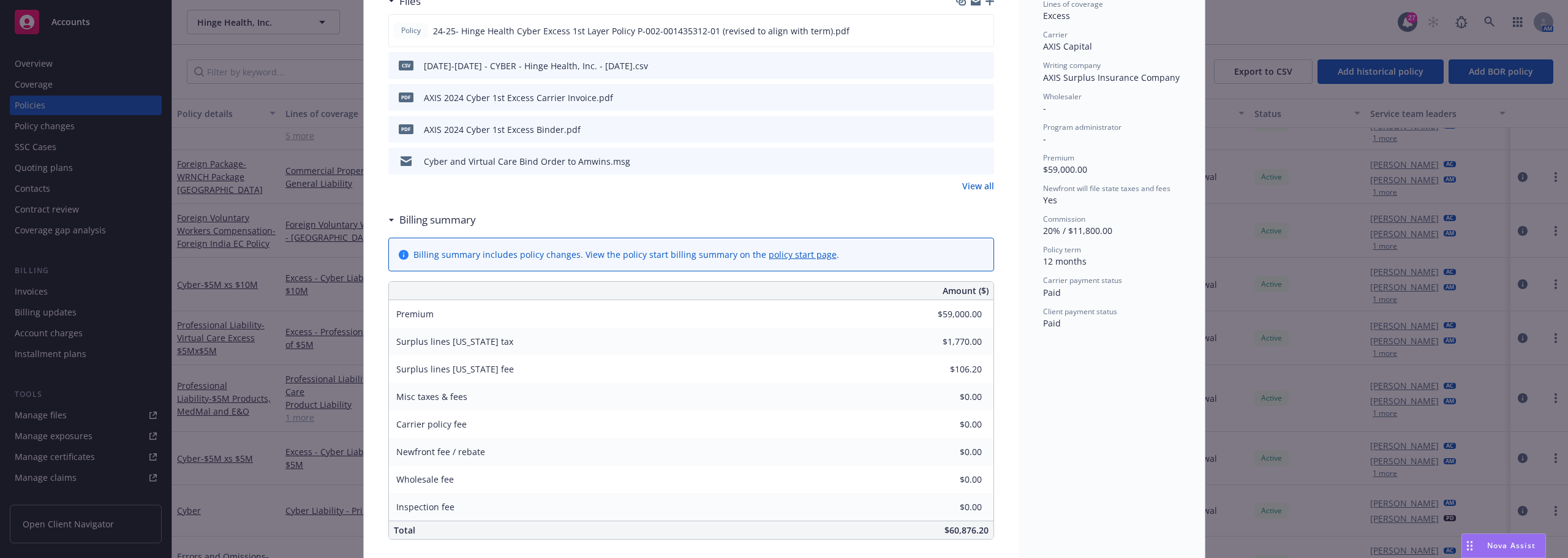
scroll to position [245, 0]
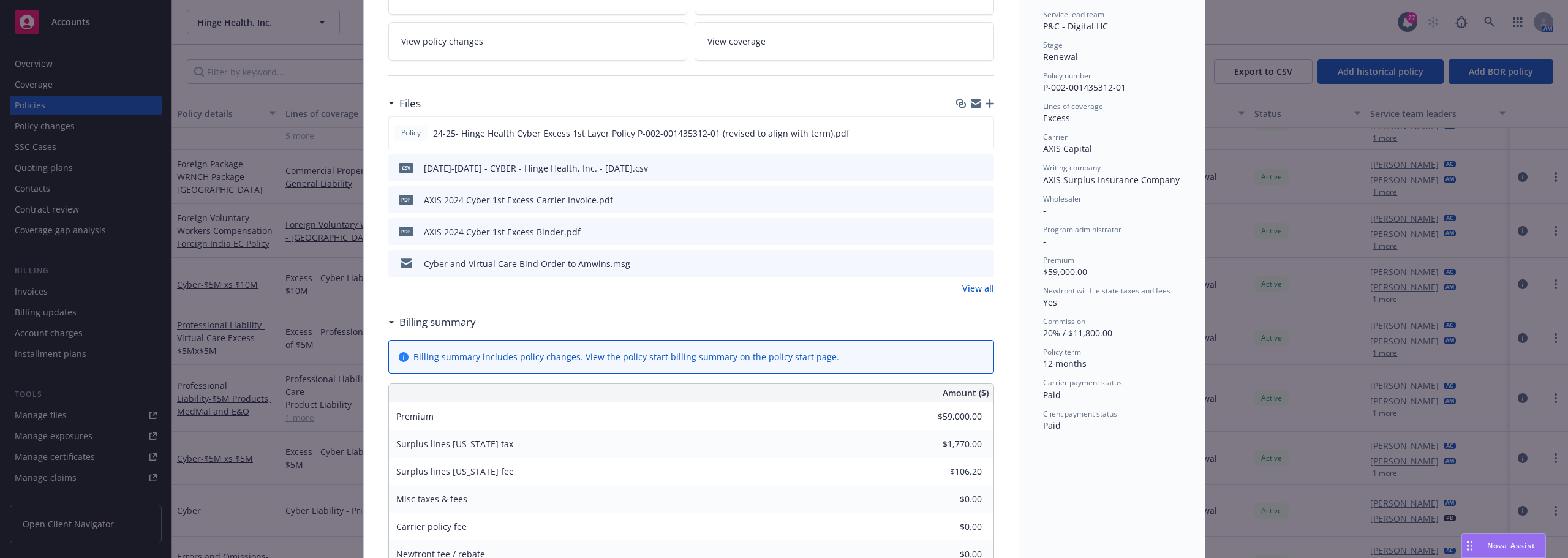
click at [977, 169] on icon "preview file" at bounding box center [983, 167] width 11 height 8
click at [978, 128] on icon "preview file" at bounding box center [982, 132] width 11 height 8
click at [961, 133] on icon "download file" at bounding box center [961, 132] width 10 height 10
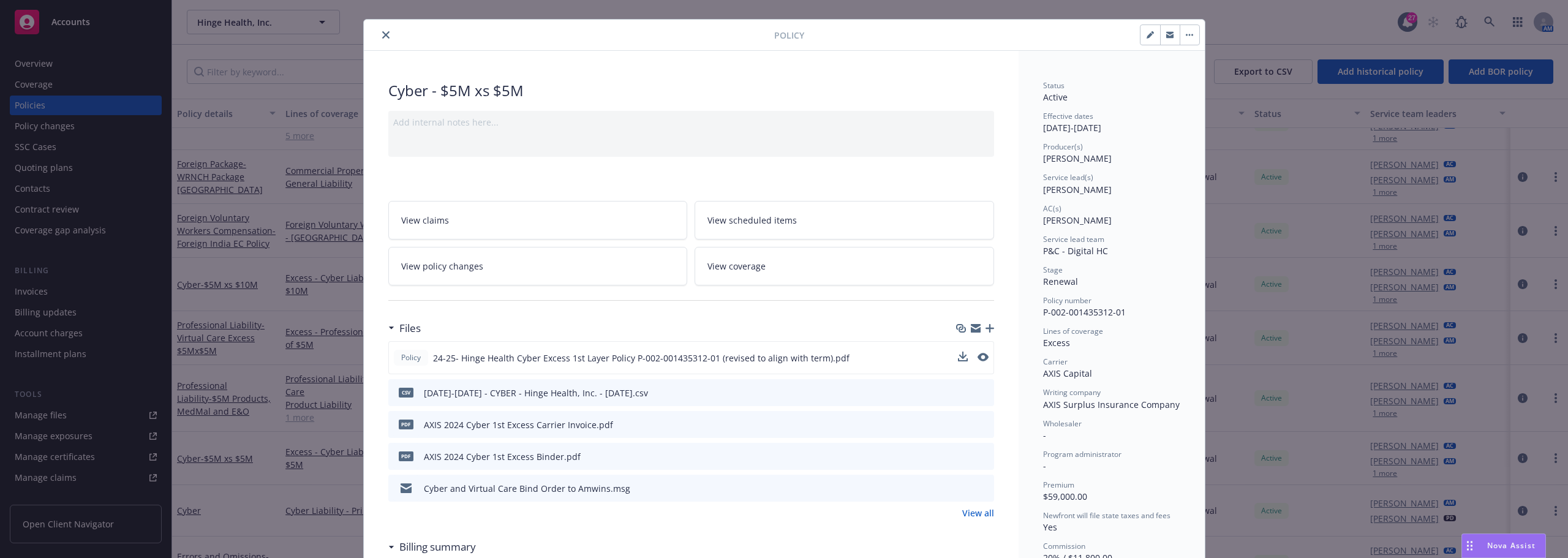
scroll to position [0, 0]
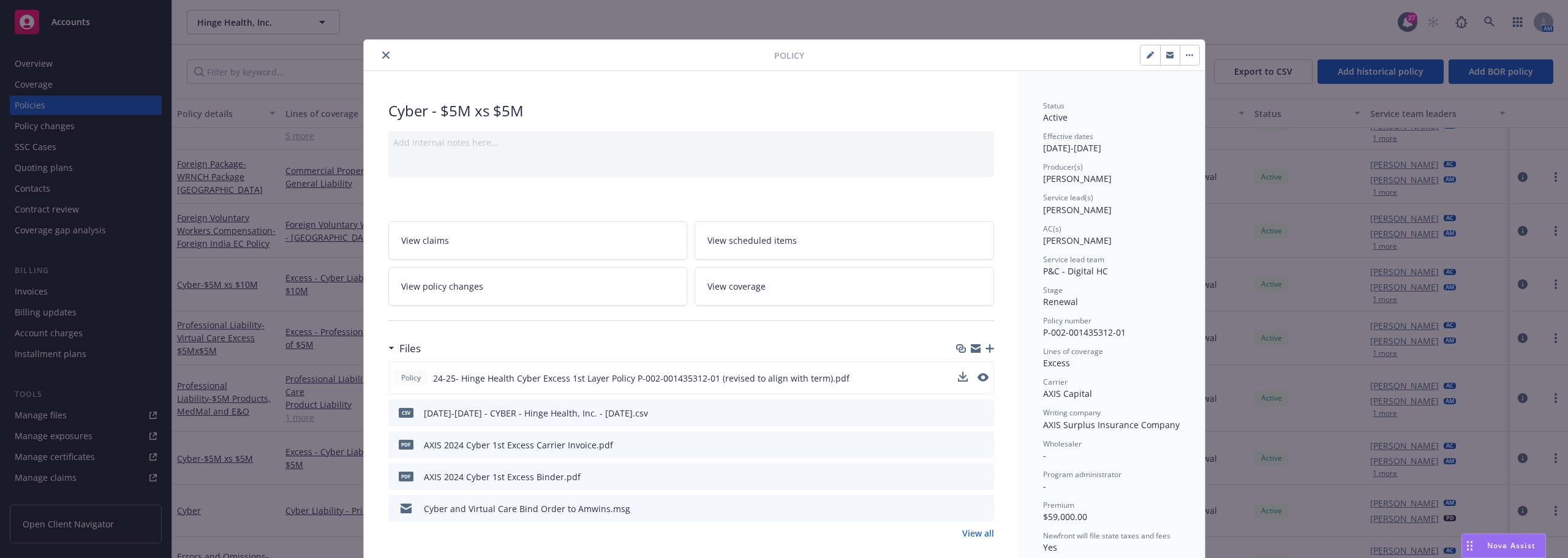
click at [379, 59] on button "close" at bounding box center [386, 55] width 15 height 15
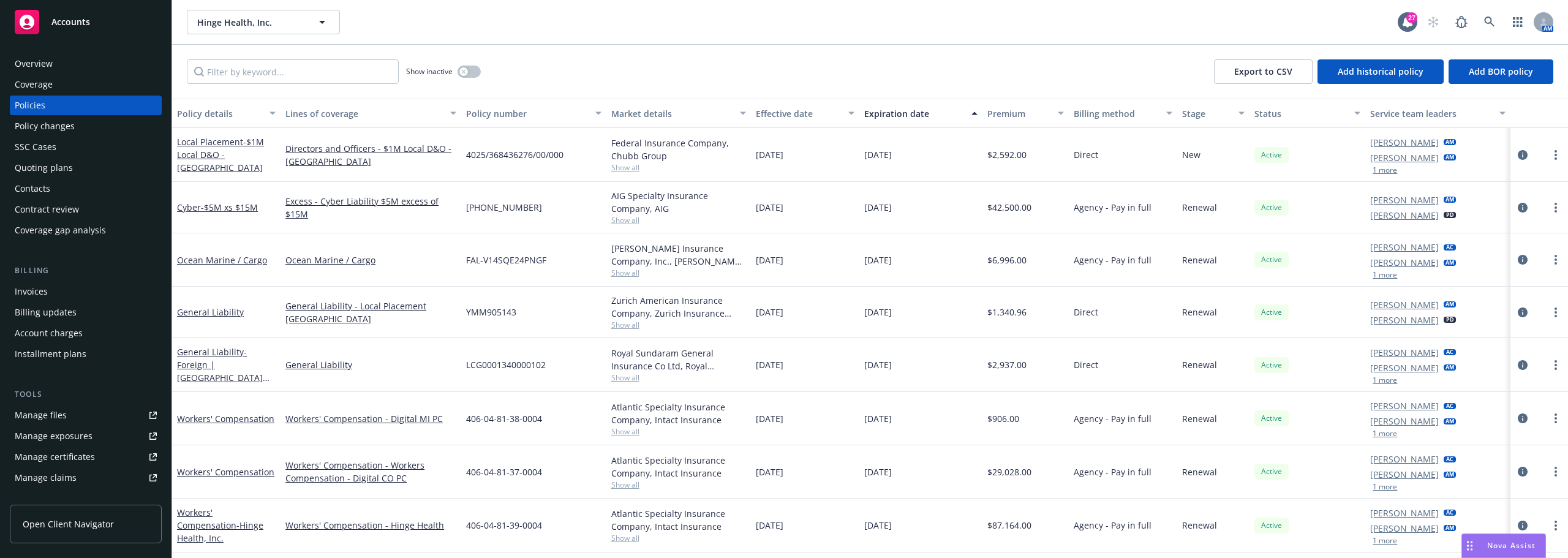
click at [379, 238] on div "Ocean Marine / Cargo" at bounding box center [371, 259] width 180 height 54
click at [249, 208] on span "- $5M xs $15M" at bounding box center [229, 207] width 57 height 12
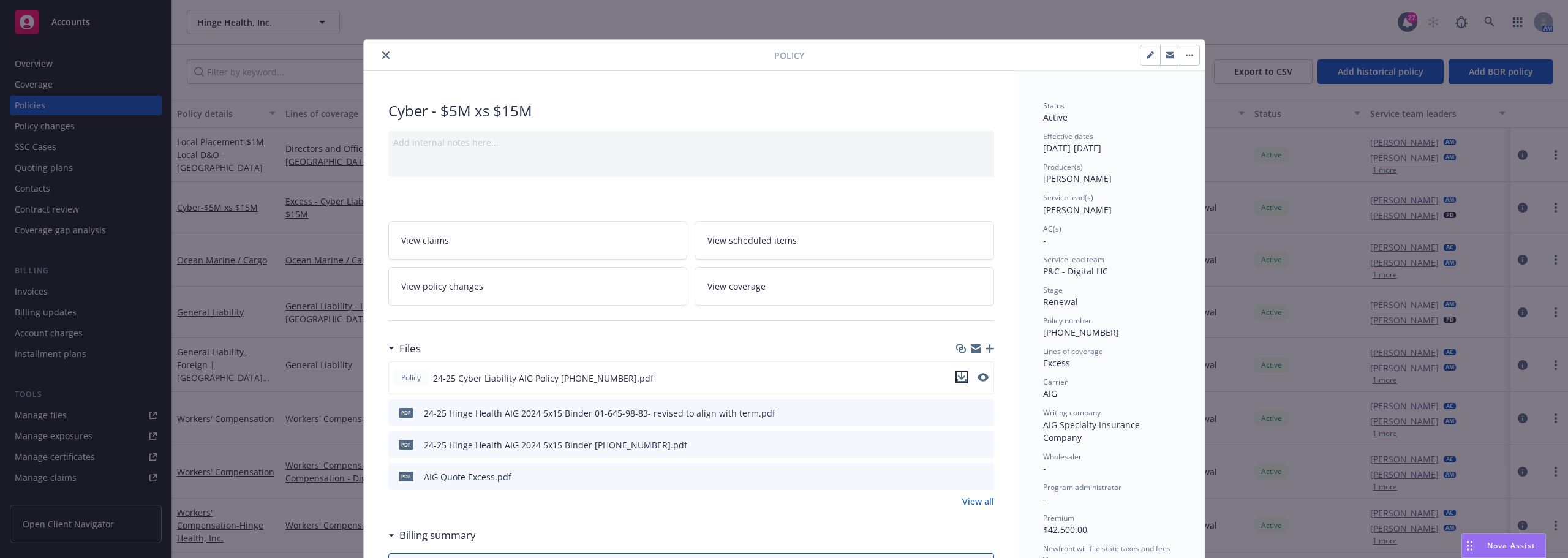
click at [956, 380] on icon "download file" at bounding box center [961, 380] width 10 height 3
click at [379, 51] on button "close" at bounding box center [386, 55] width 15 height 15
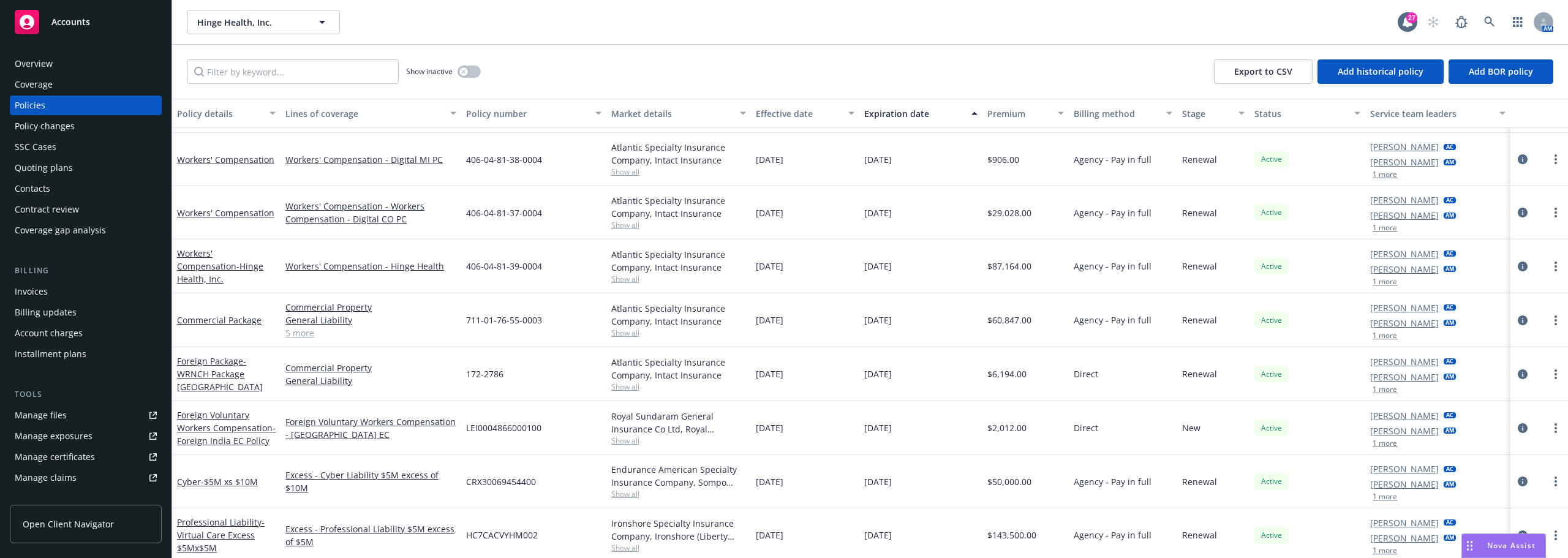
scroll to position [306, 0]
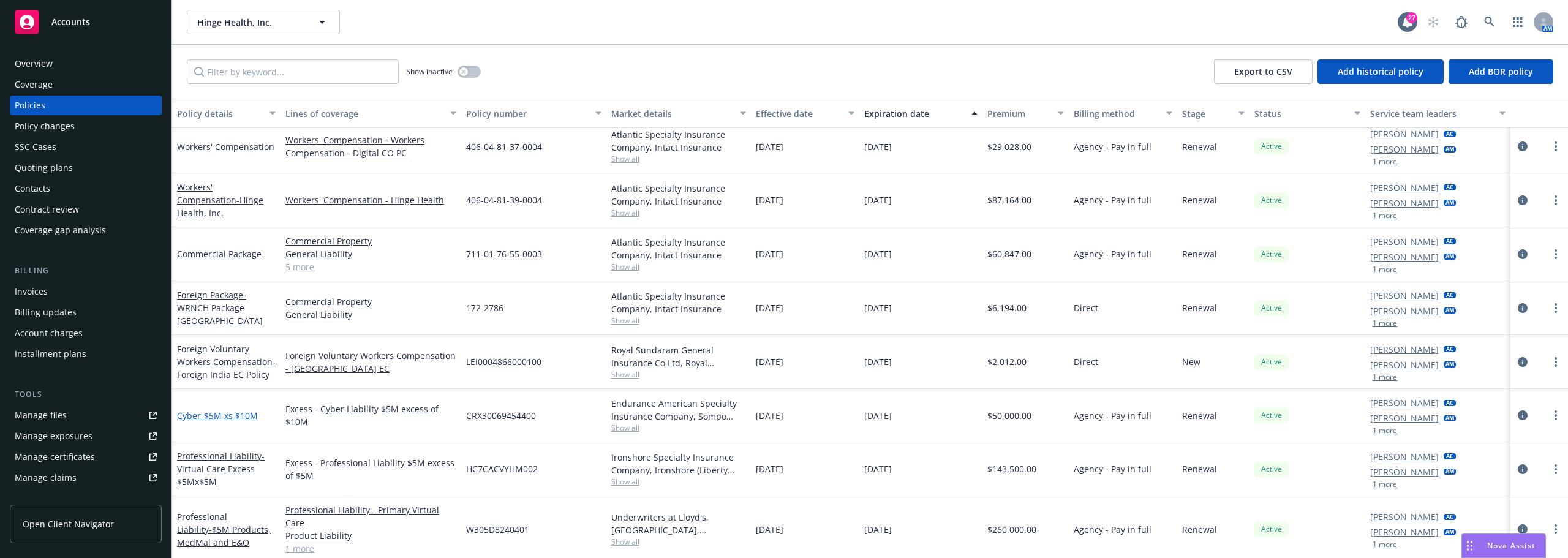
click at [239, 410] on span "- $5M xs $10M" at bounding box center [229, 415] width 57 height 12
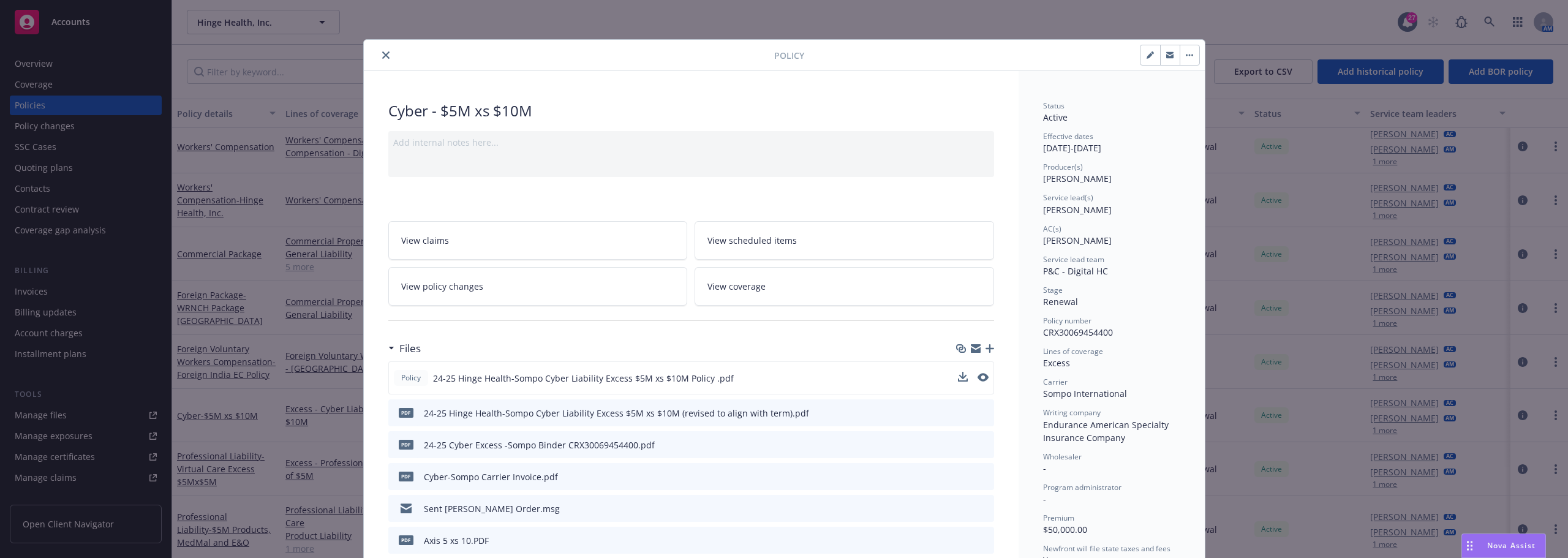
click at [951, 380] on div "Policy 24-25 Hinge Health-Sompo Cyber Liability Excess $5M xs $10M Policy .pdf" at bounding box center [690, 378] width 606 height 33
click at [956, 379] on icon "download file" at bounding box center [961, 377] width 10 height 10
click at [382, 56] on icon "close" at bounding box center [386, 55] width 7 height 7
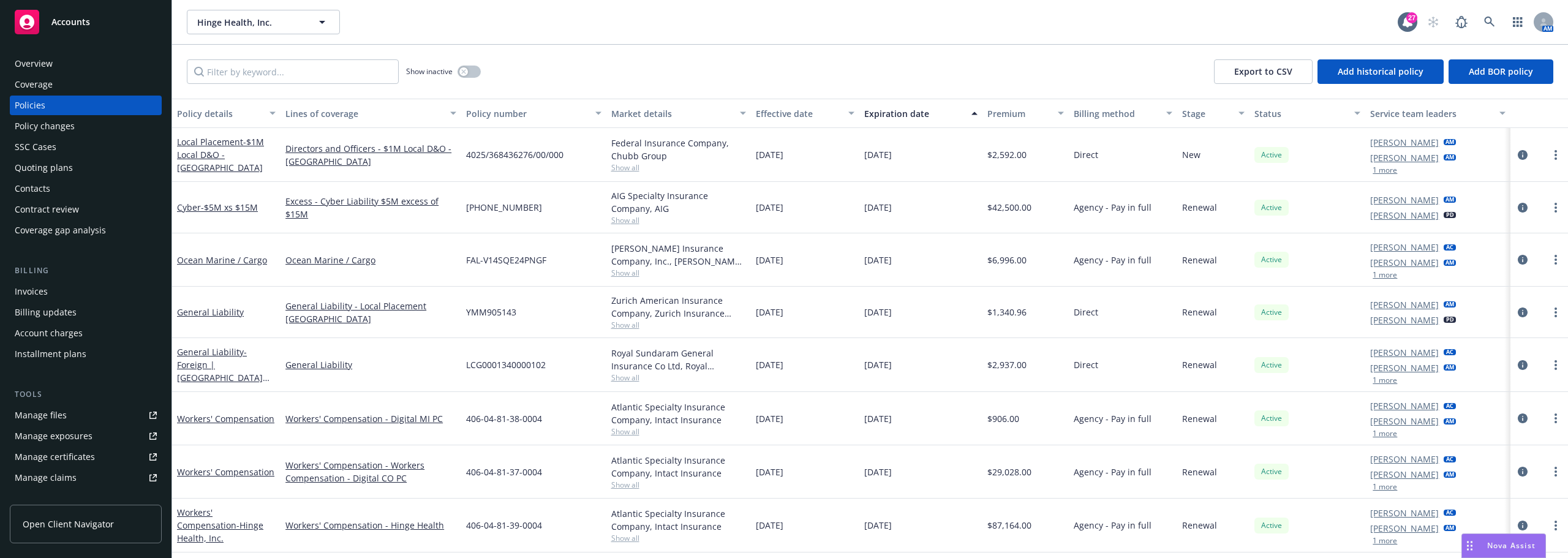
click at [66, 171] on div "Quoting plans" at bounding box center [44, 167] width 58 height 20
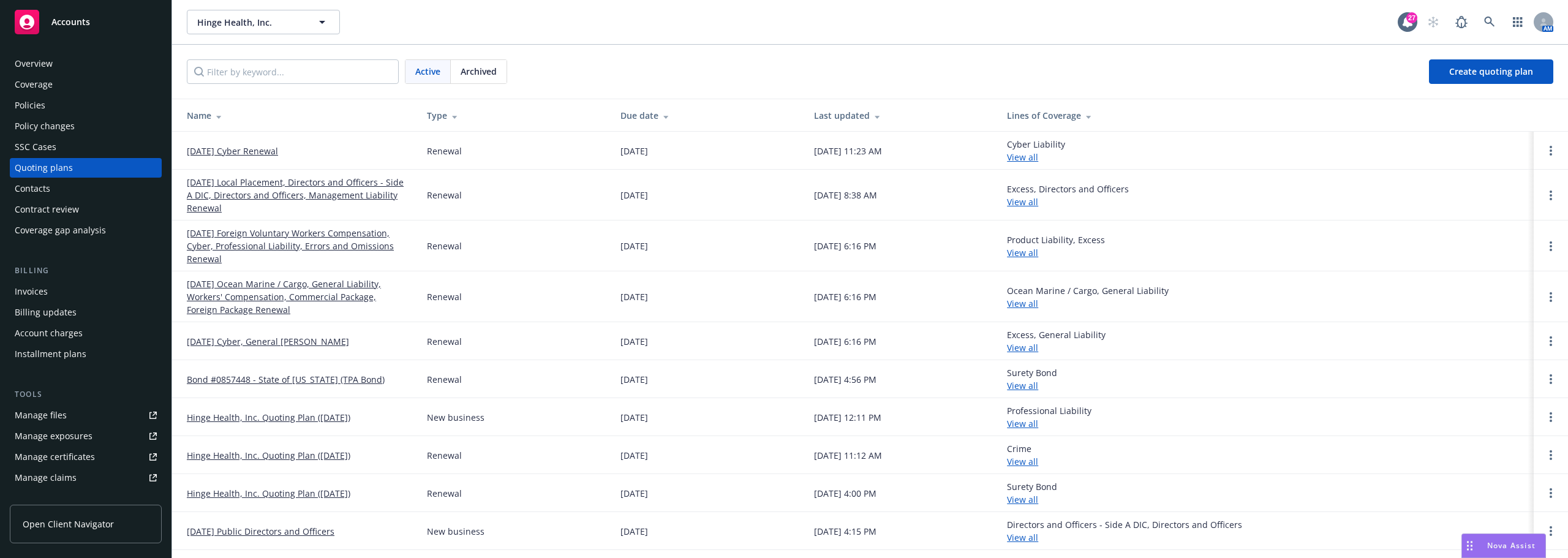
click at [222, 279] on link "[DATE] Ocean Marine / Cargo, General Liability, Workers' Compensation, Commerci…" at bounding box center [297, 297] width 220 height 38
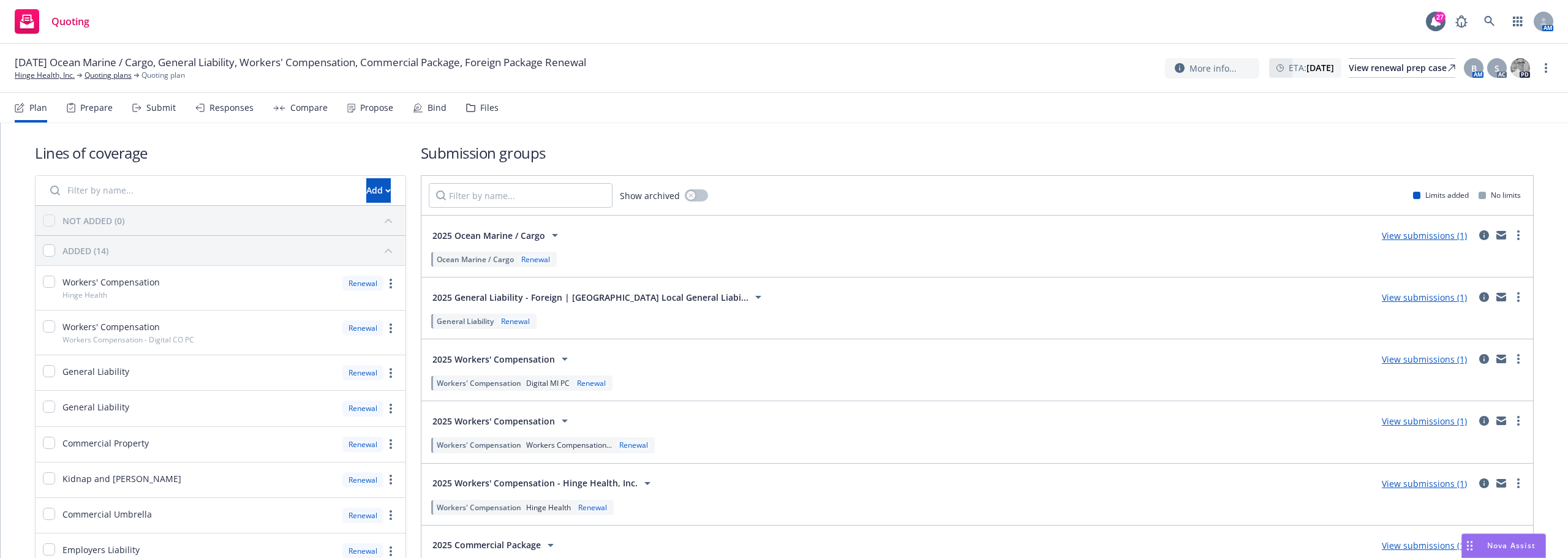
click at [1395, 231] on link "View submissions (1)" at bounding box center [1423, 235] width 85 height 12
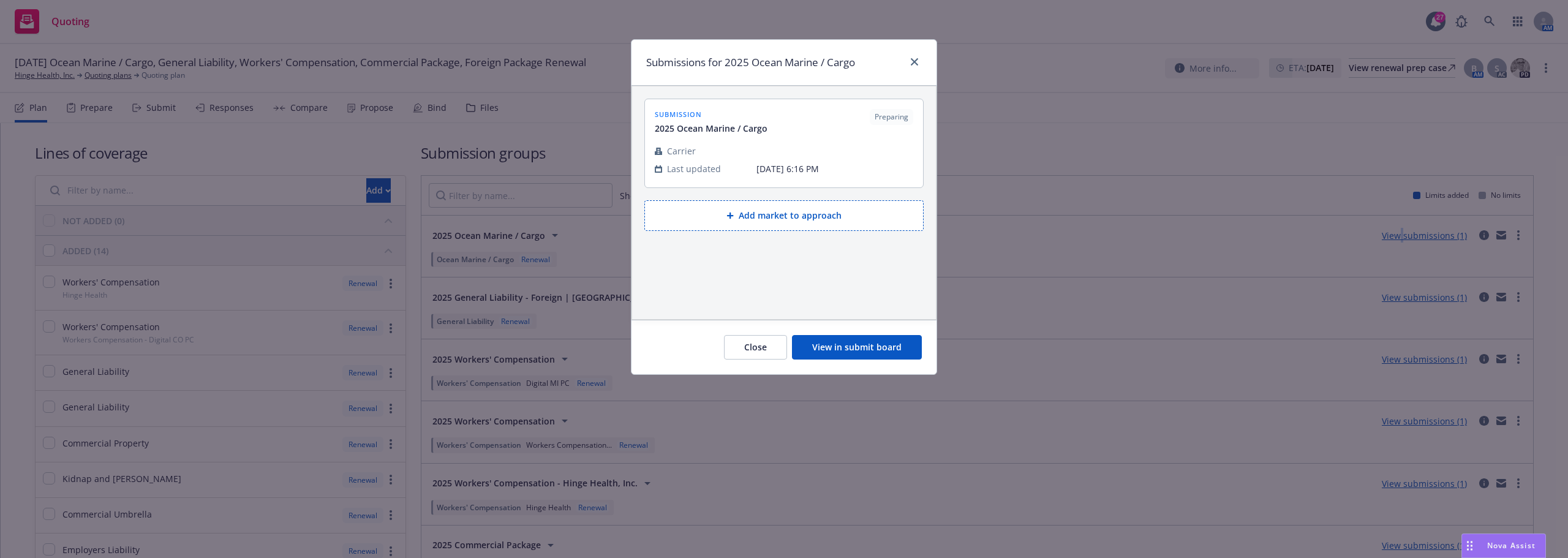
click at [847, 349] on button "View in submit board" at bounding box center [857, 347] width 130 height 25
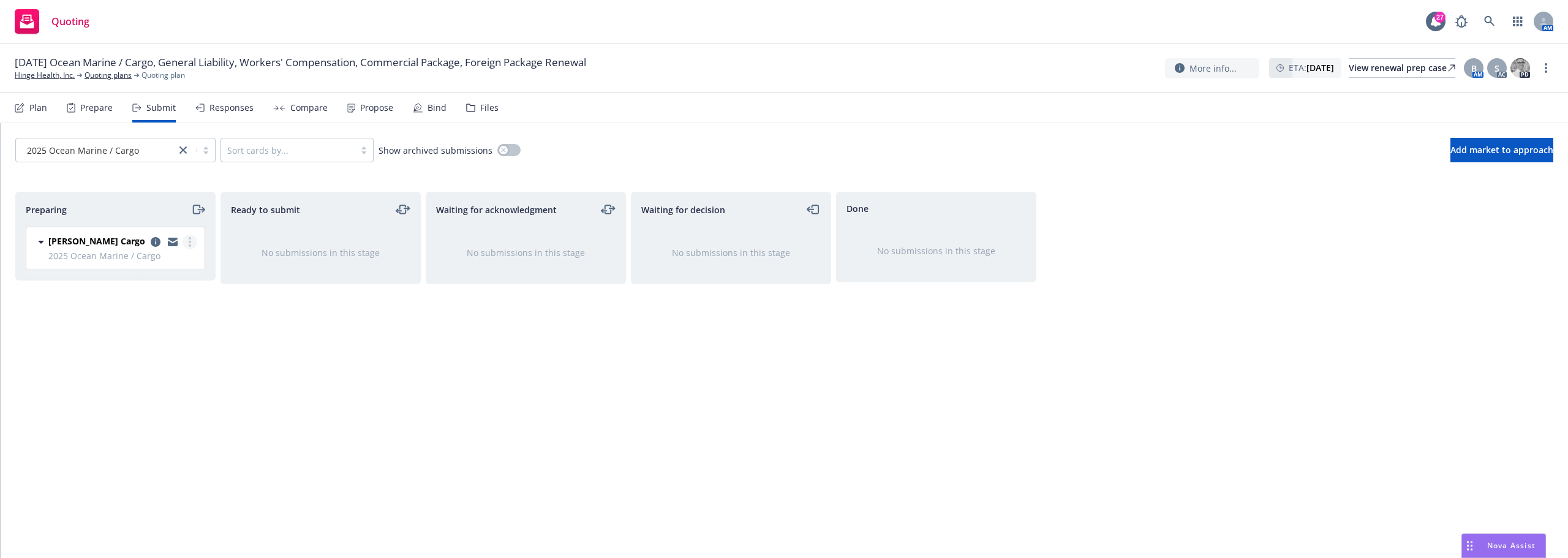
click at [190, 242] on circle "more" at bounding box center [189, 241] width 3 height 3
click at [144, 266] on span "Complete preparation" at bounding box center [134, 266] width 120 height 12
click at [358, 244] on icon "copy logging email" at bounding box center [361, 241] width 10 height 10
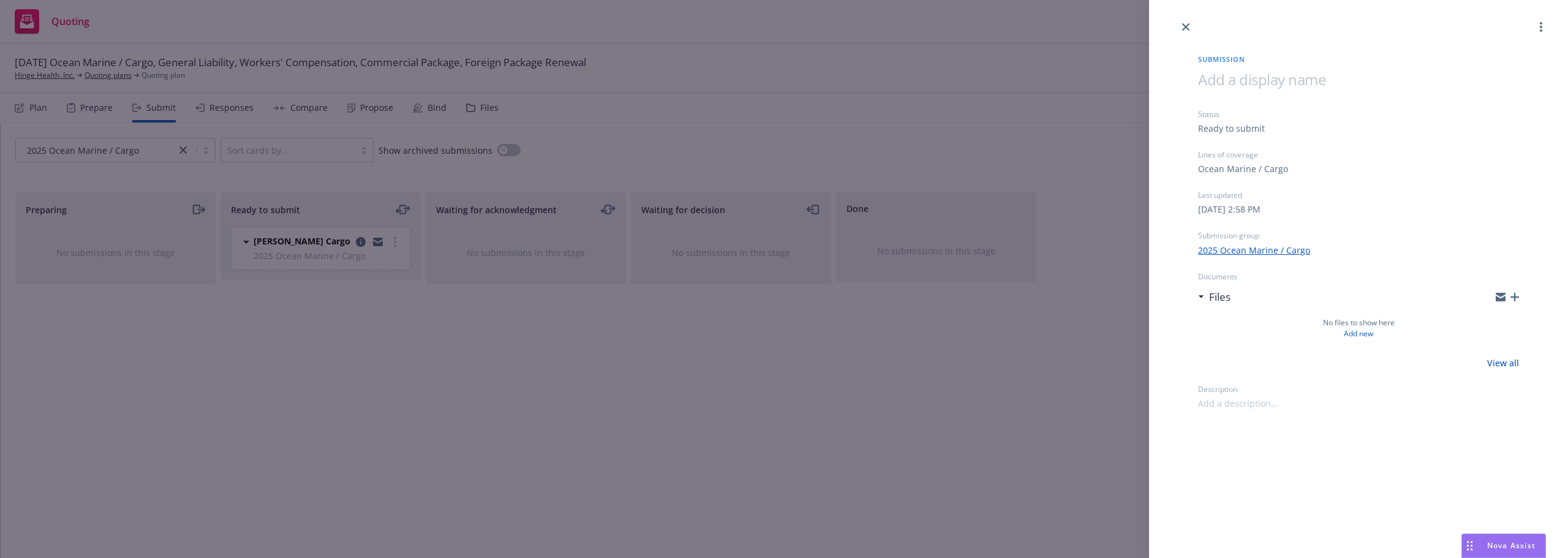
click at [1512, 292] on div at bounding box center [1507, 297] width 24 height 10
click at [1513, 299] on icon "button" at bounding box center [1513, 296] width 8 height 8
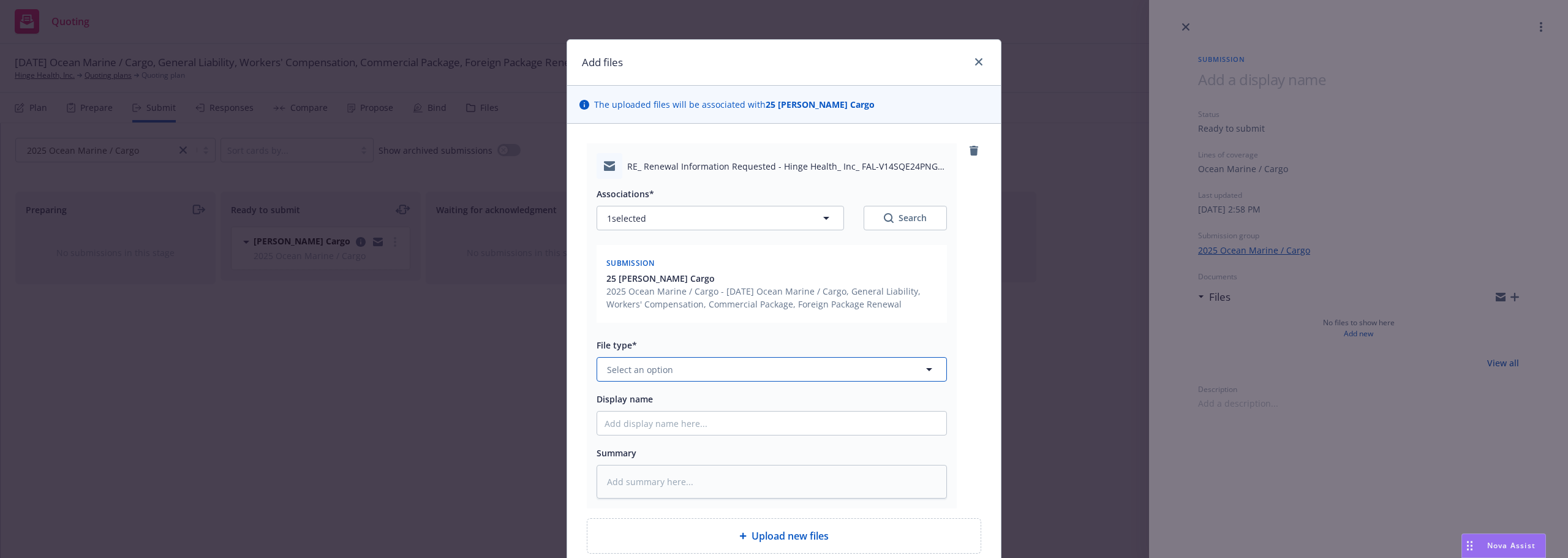
click at [677, 363] on button "Select an option" at bounding box center [771, 369] width 351 height 25
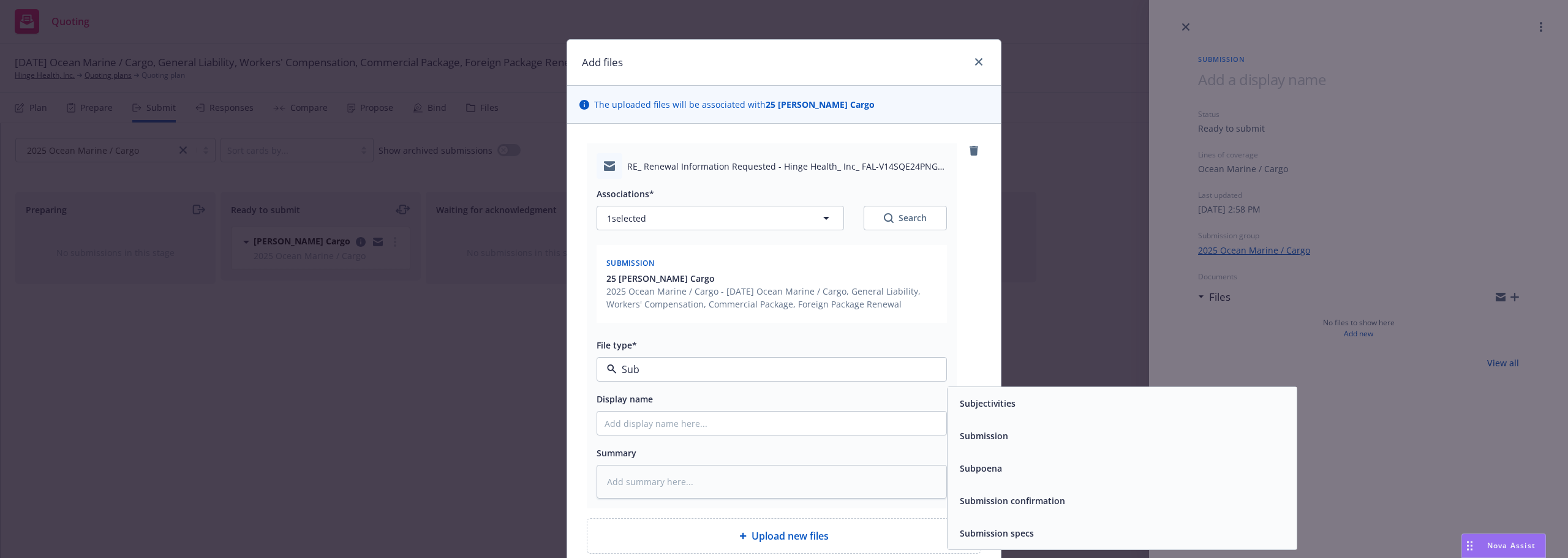
type input "Subm"
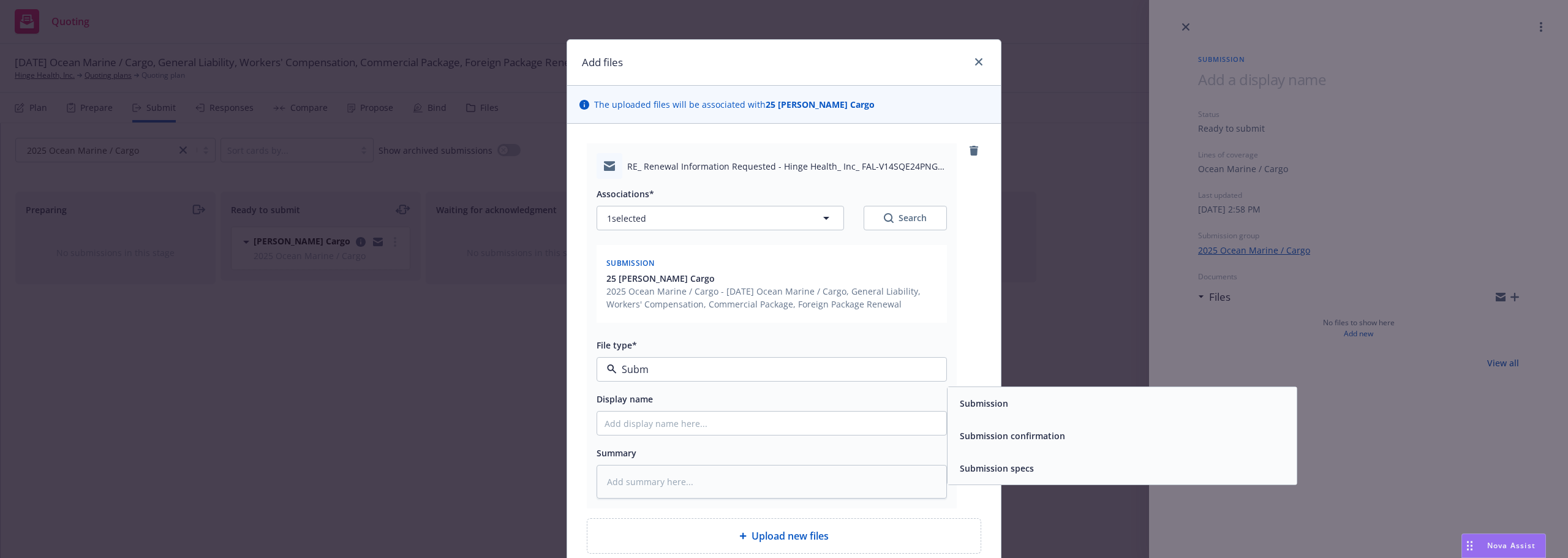
click at [1018, 412] on div "Submission" at bounding box center [1121, 403] width 334 height 18
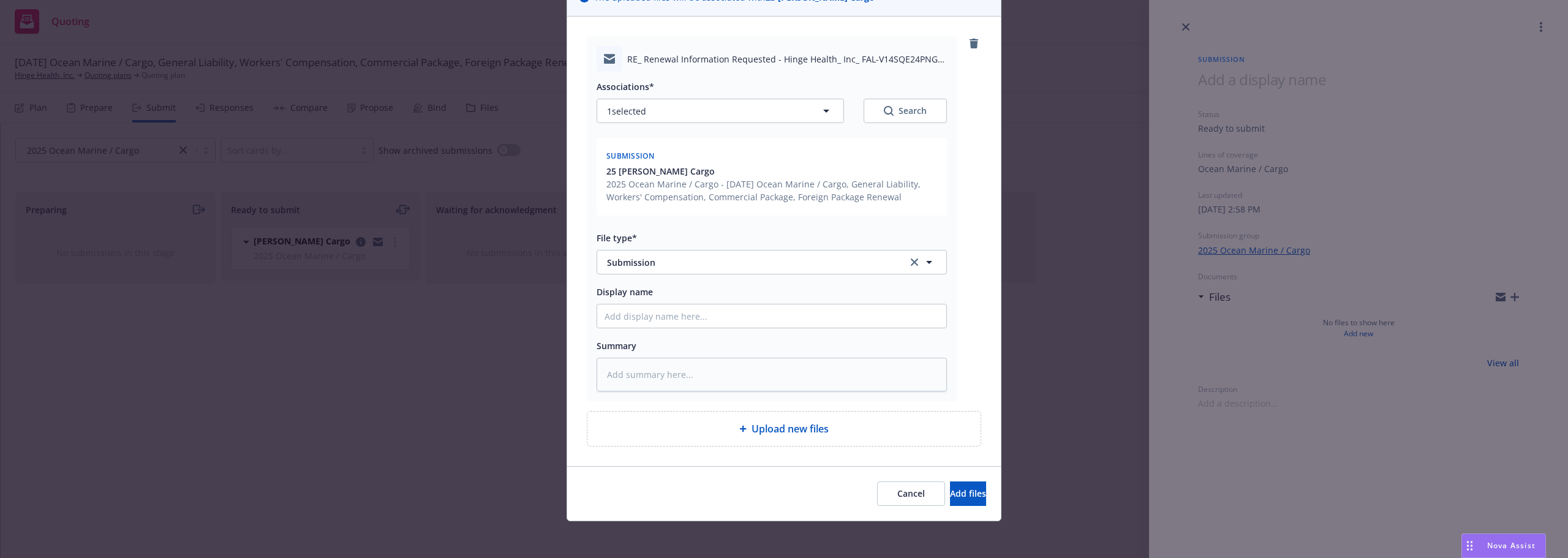
scroll to position [109, 0]
click at [728, 319] on input "Display name" at bounding box center [771, 314] width 349 height 24
type textarea "x"
type input "Su"
type textarea "x"
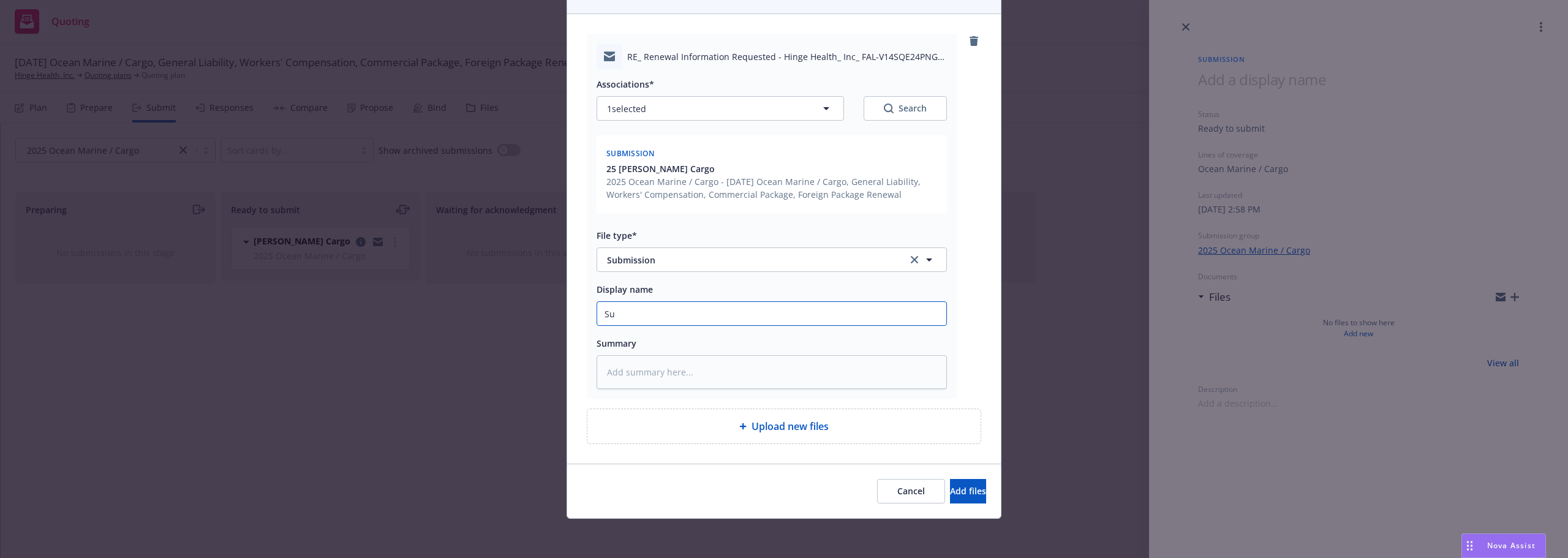
type input "Sub"
type textarea "x"
type input "Subm"
type textarea "x"
type input "Submi"
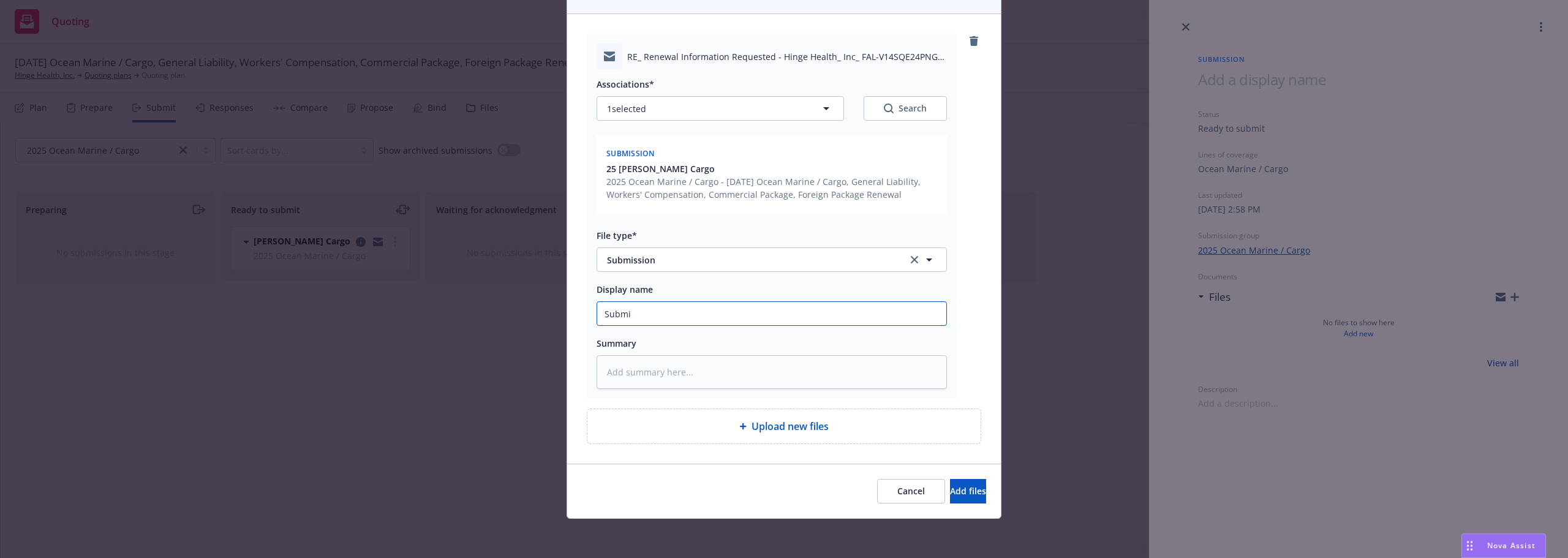
type textarea "x"
type input "Submis"
type textarea "x"
type input "Submiss"
type textarea "x"
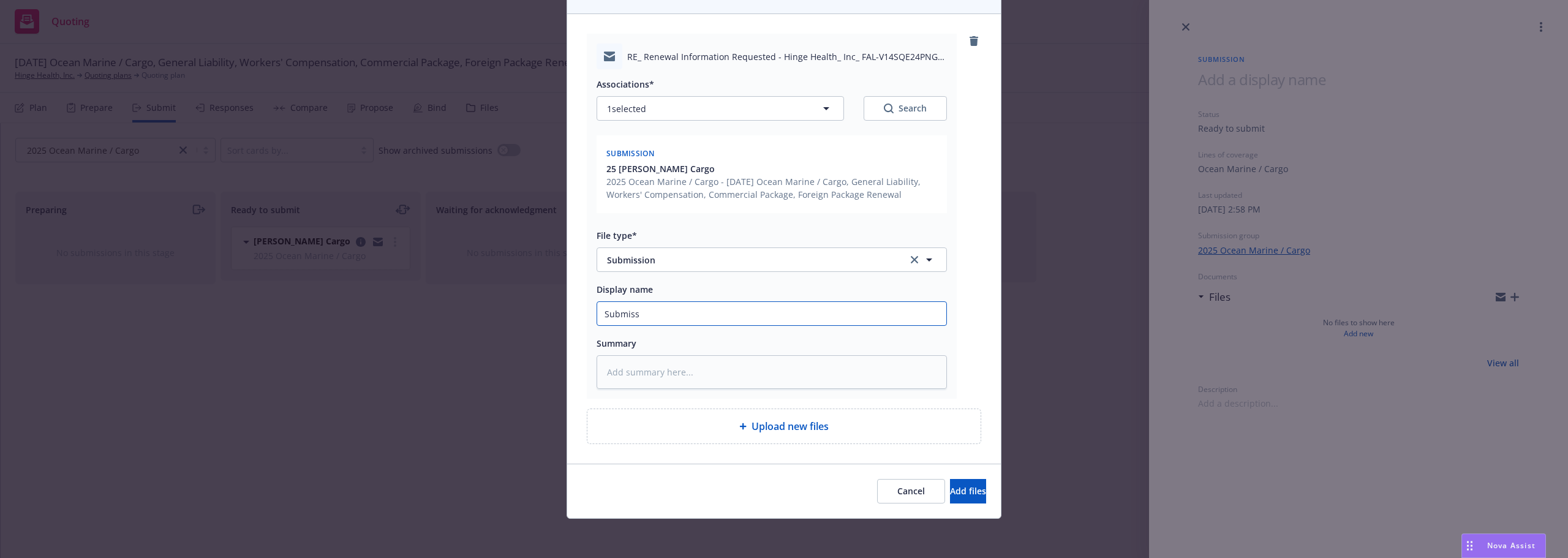
type input "Submissi"
type textarea "x"
type input "Submissio"
type textarea "x"
type input "Submission"
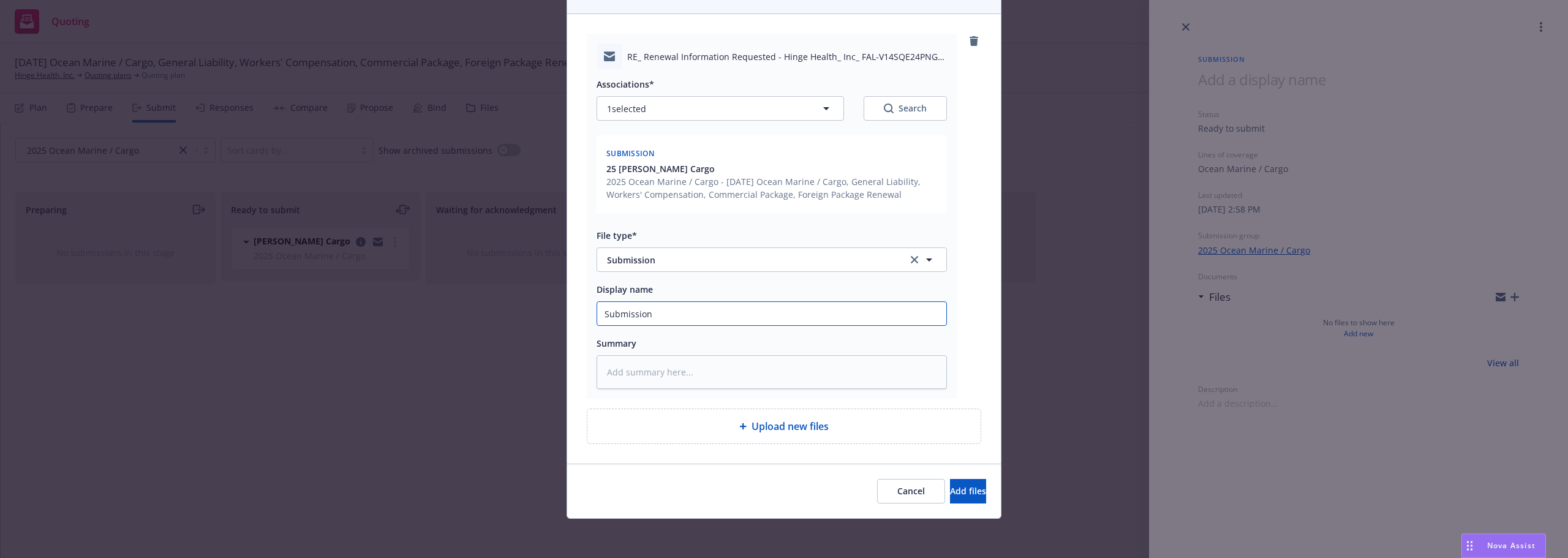
type textarea "x"
type input "Submission"
type textarea "x"
type input "Submission t"
type textarea "x"
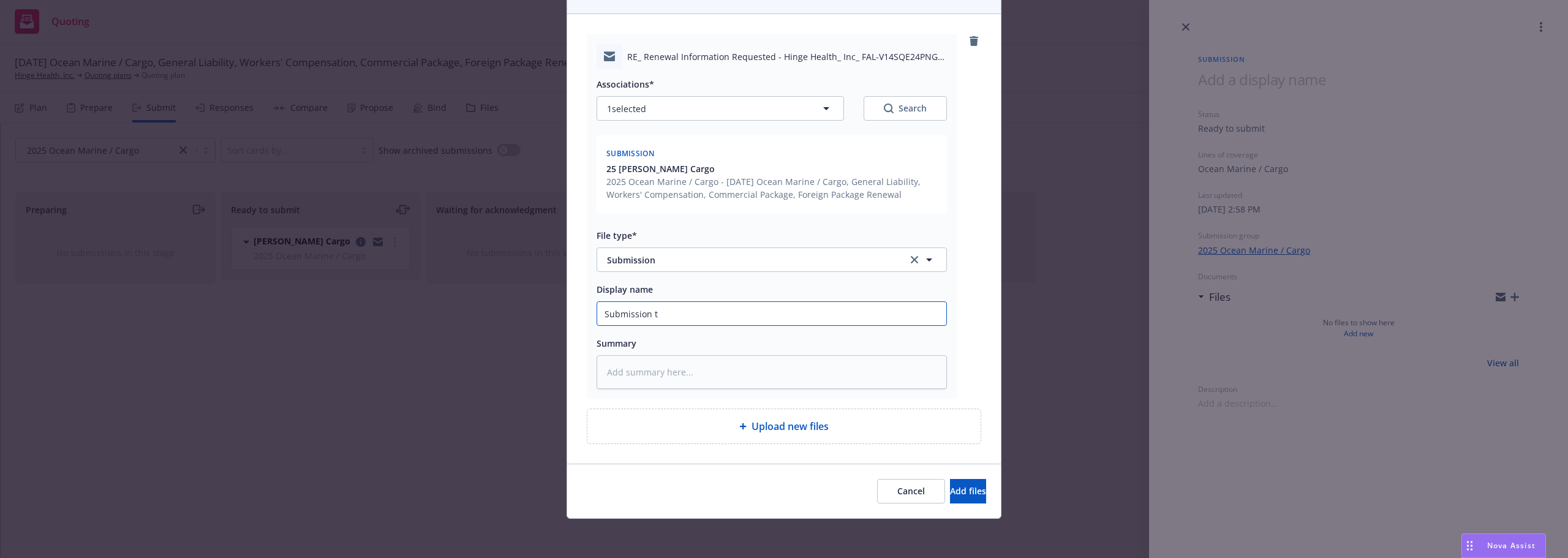
type input "Submission to"
type textarea "x"
type input "Submission to"
type textarea "x"
type input "Submission to F"
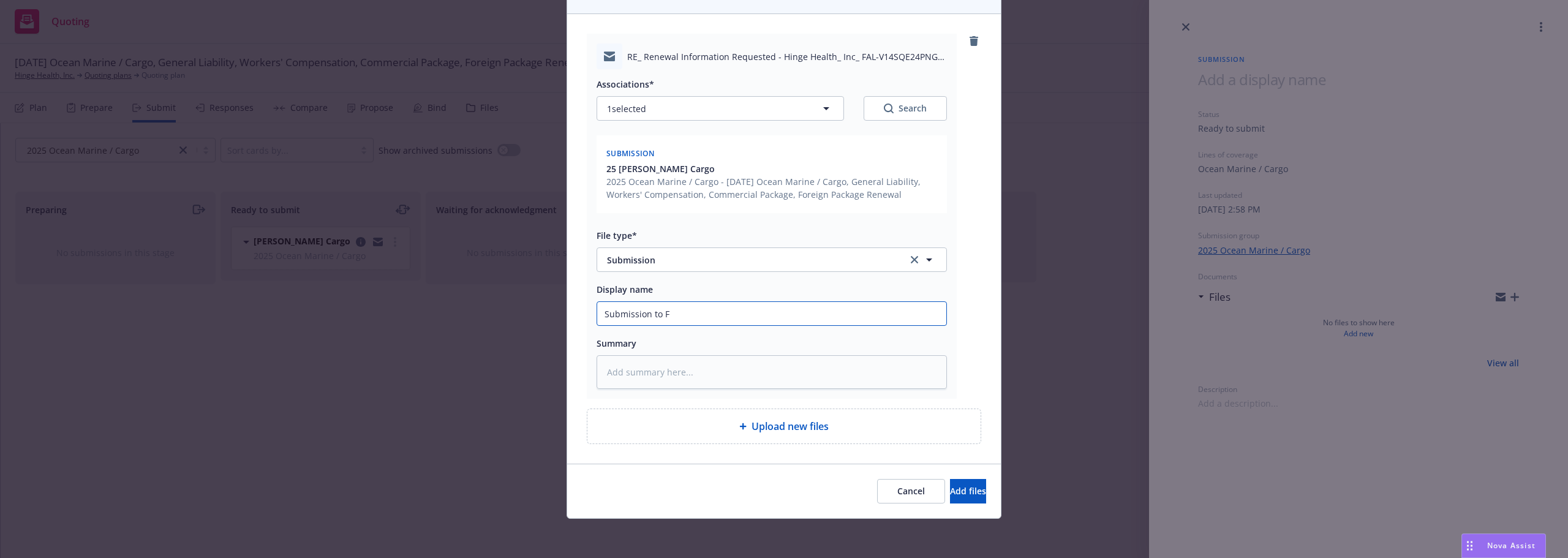
type textarea "x"
type input "Submission to Fa"
type textarea "x"
type input "Submission to Falv"
type textarea "x"
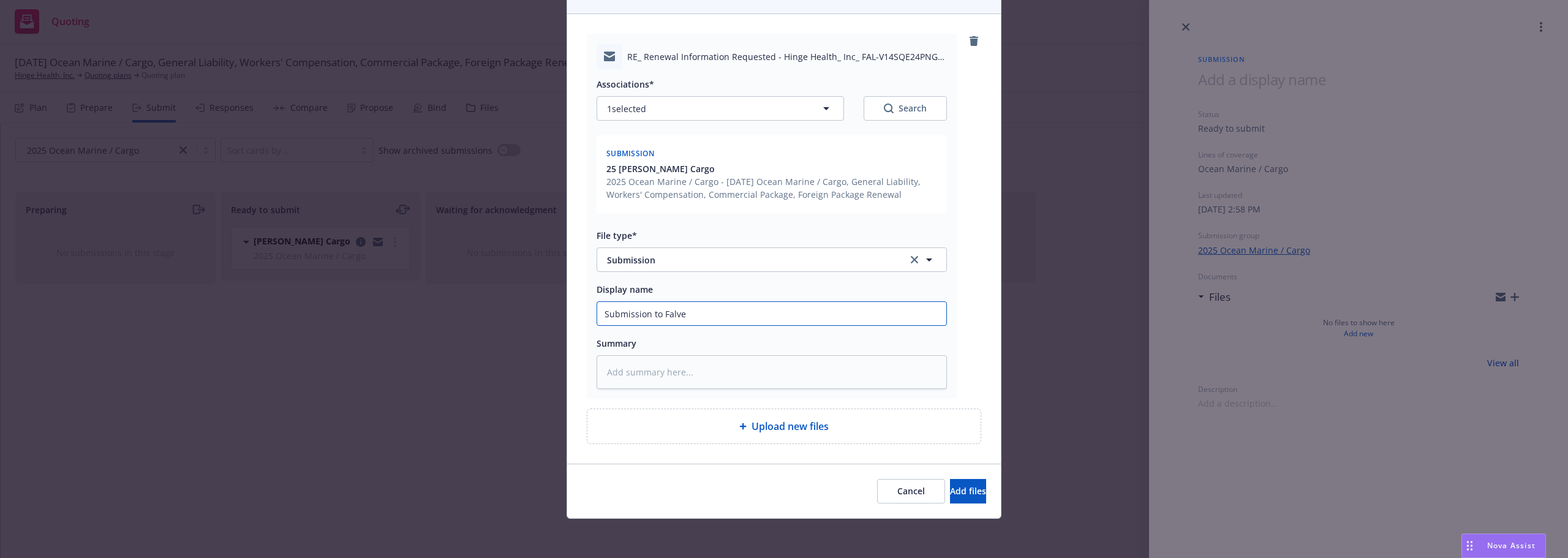
type input "Submission to [PERSON_NAME]"
type textarea "x"
type input "Submission to [PERSON_NAME]"
click at [963, 492] on button "Add files" at bounding box center [968, 491] width 36 height 25
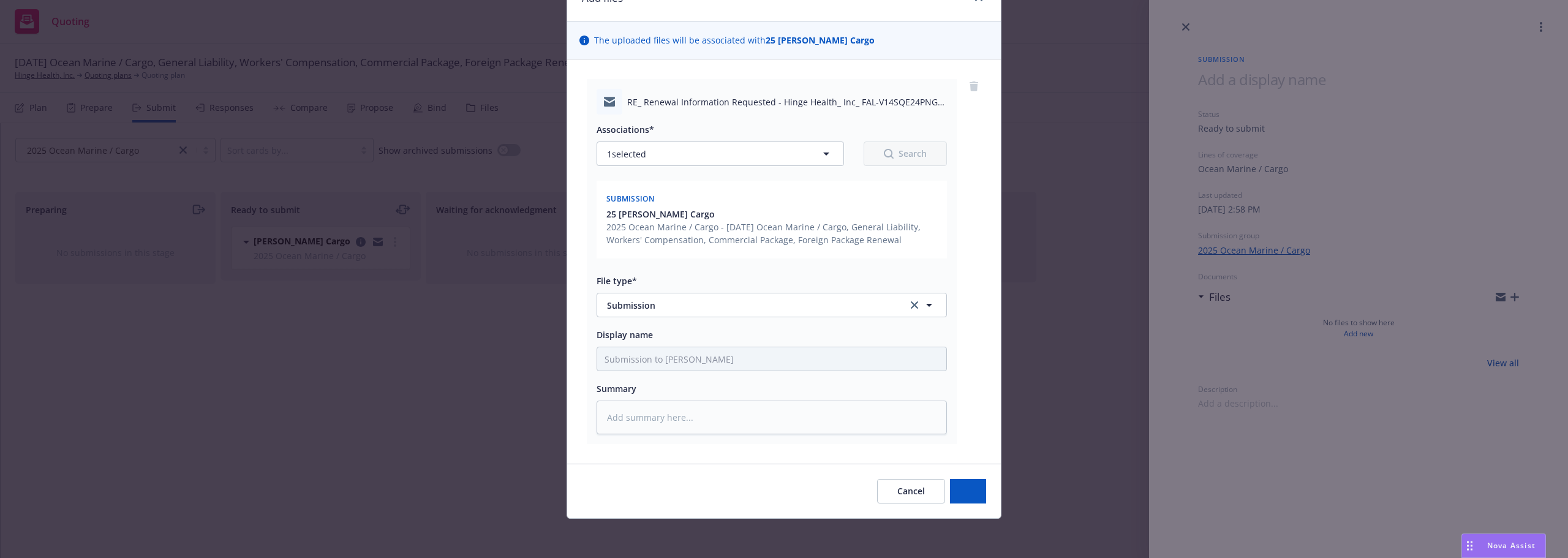
scroll to position [65, 0]
type textarea "x"
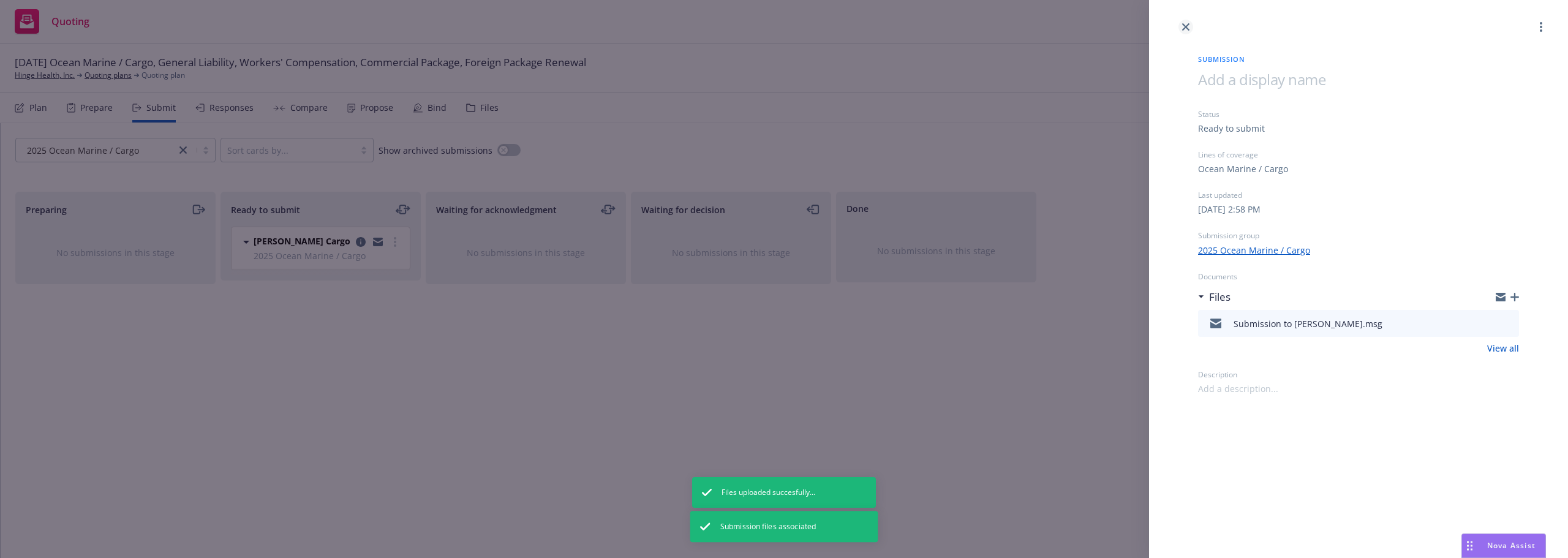
click at [1185, 23] on link "close" at bounding box center [1186, 27] width 15 height 15
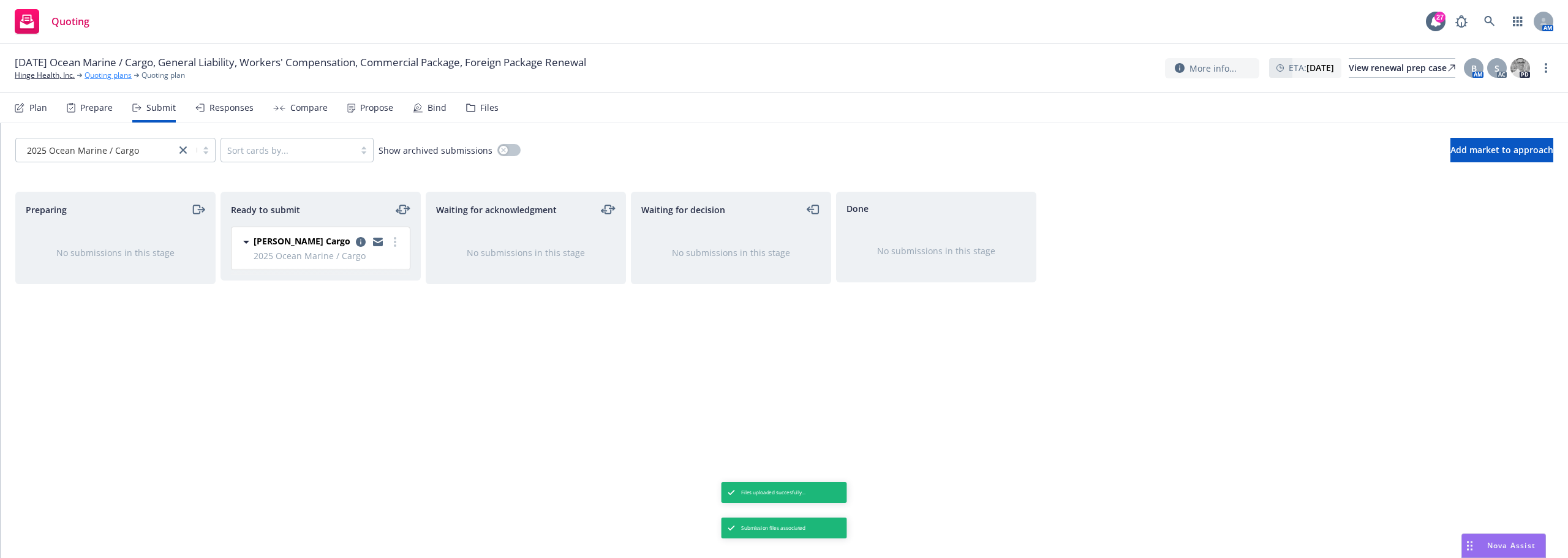
click at [106, 73] on link "Quoting plans" at bounding box center [108, 76] width 47 height 11
